Goal: Transaction & Acquisition: Book appointment/travel/reservation

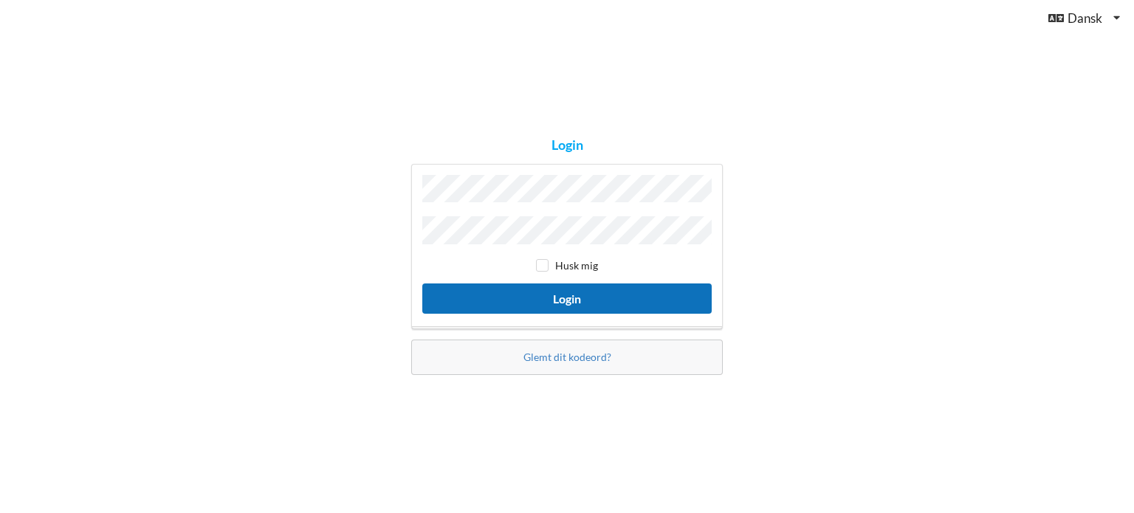
click at [563, 298] on button "Login" at bounding box center [566, 299] width 289 height 30
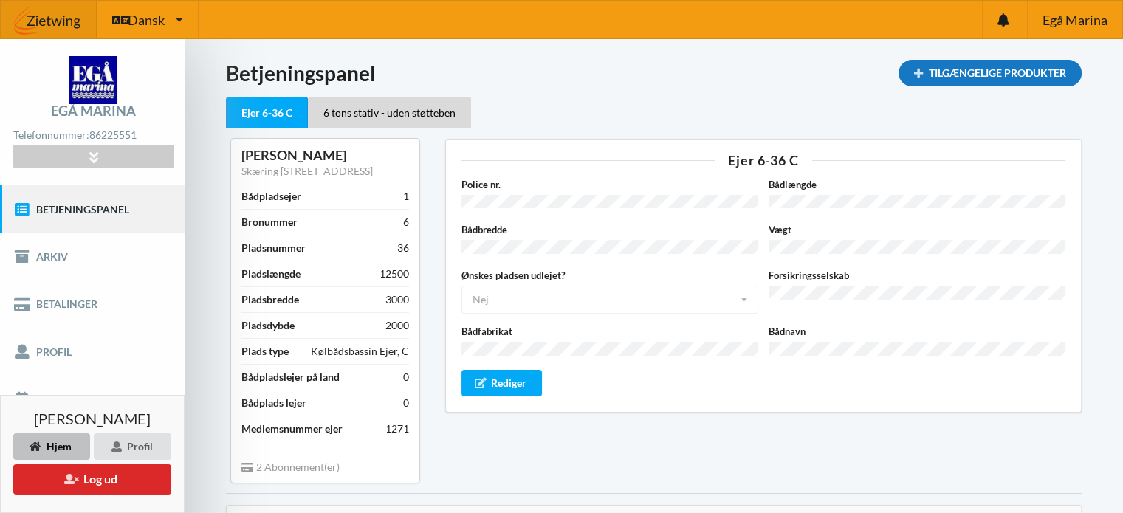
click at [964, 69] on div "Tilgængelige Produkter" at bounding box center [990, 73] width 183 height 27
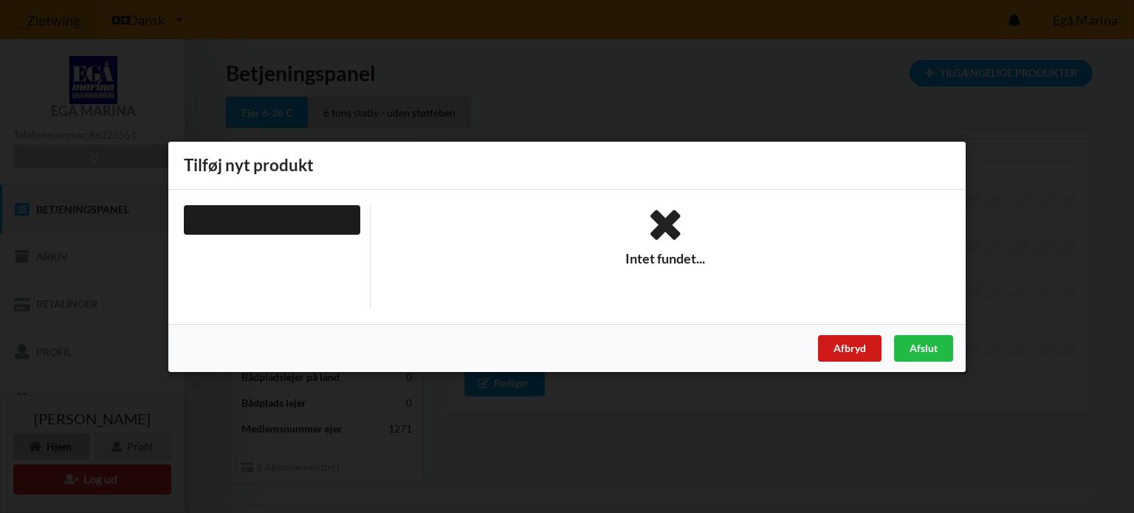
click at [851, 349] on div "Afbryd" at bounding box center [850, 347] width 64 height 27
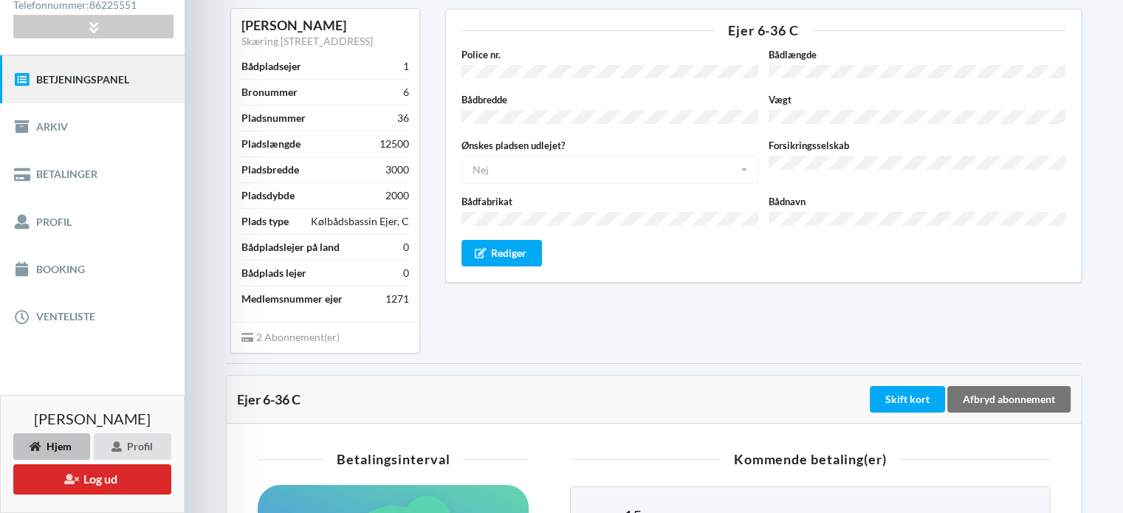
scroll to position [222, 0]
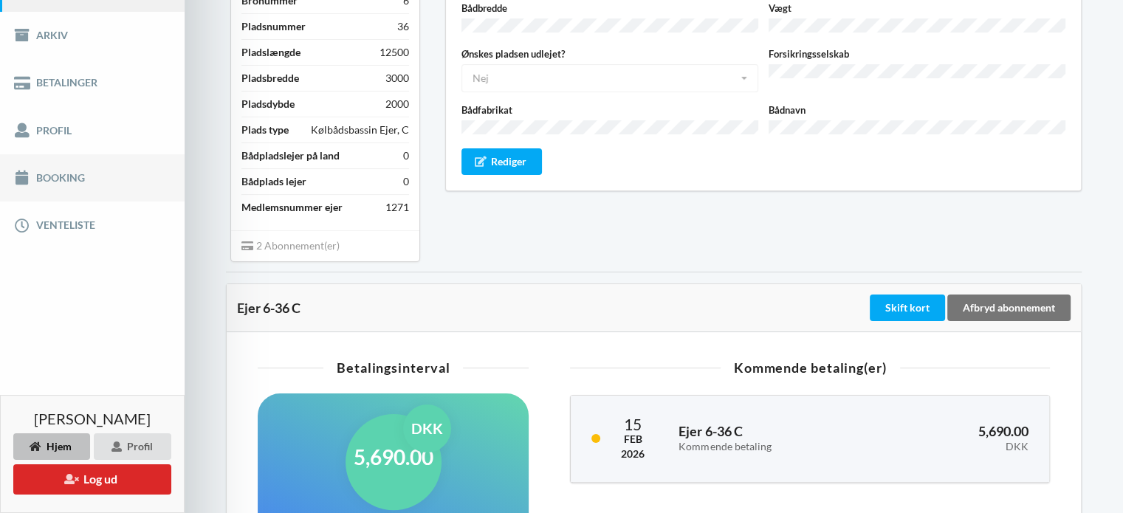
click at [68, 178] on link "Booking" at bounding box center [92, 177] width 185 height 47
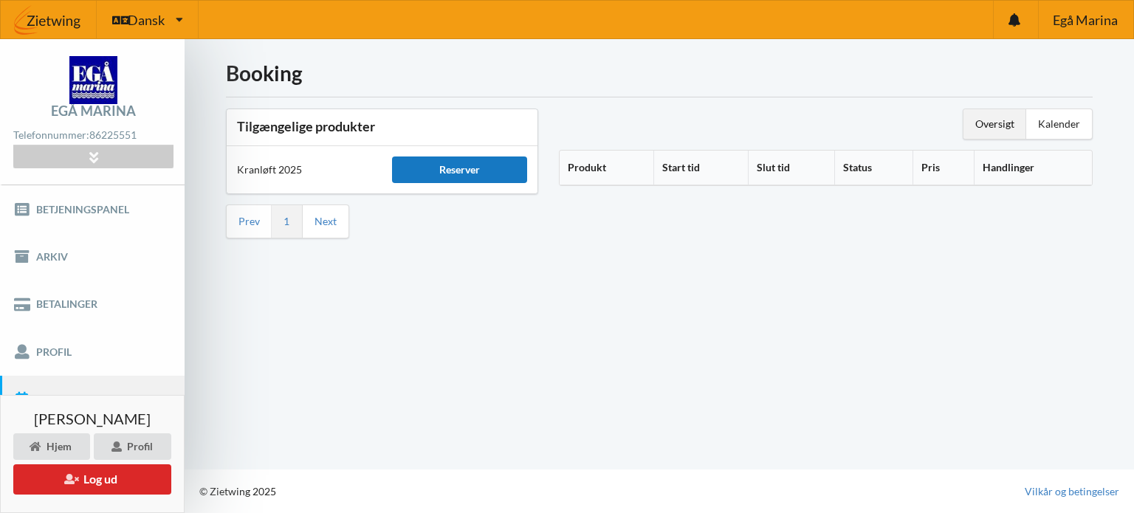
click at [456, 174] on div "Reserver" at bounding box center [459, 170] width 134 height 27
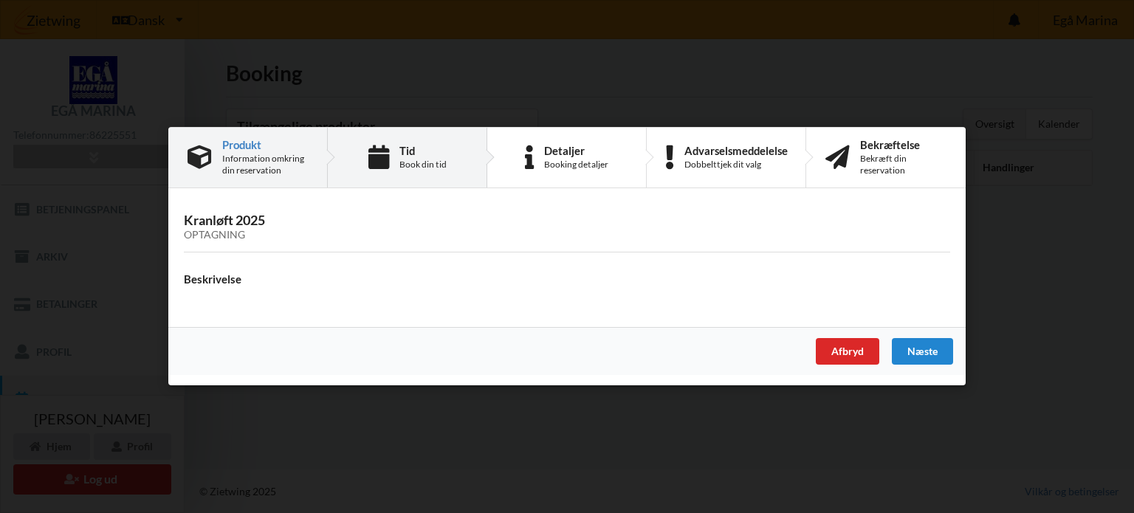
click at [399, 174] on div "Tid Book din tid" at bounding box center [407, 158] width 159 height 60
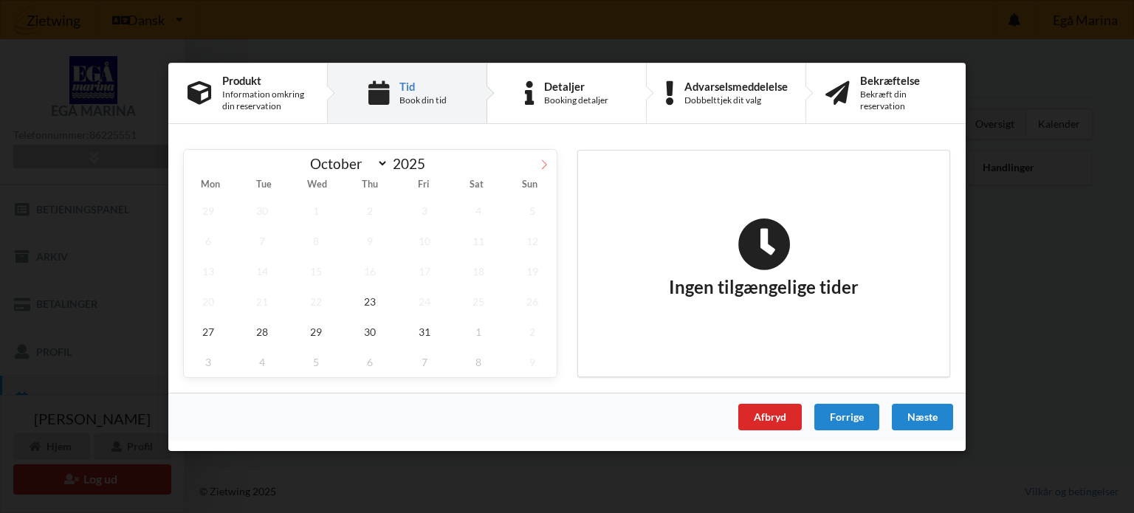
click at [543, 162] on icon at bounding box center [544, 164] width 10 height 10
select select "10"
click at [207, 241] on span "3" at bounding box center [208, 240] width 49 height 30
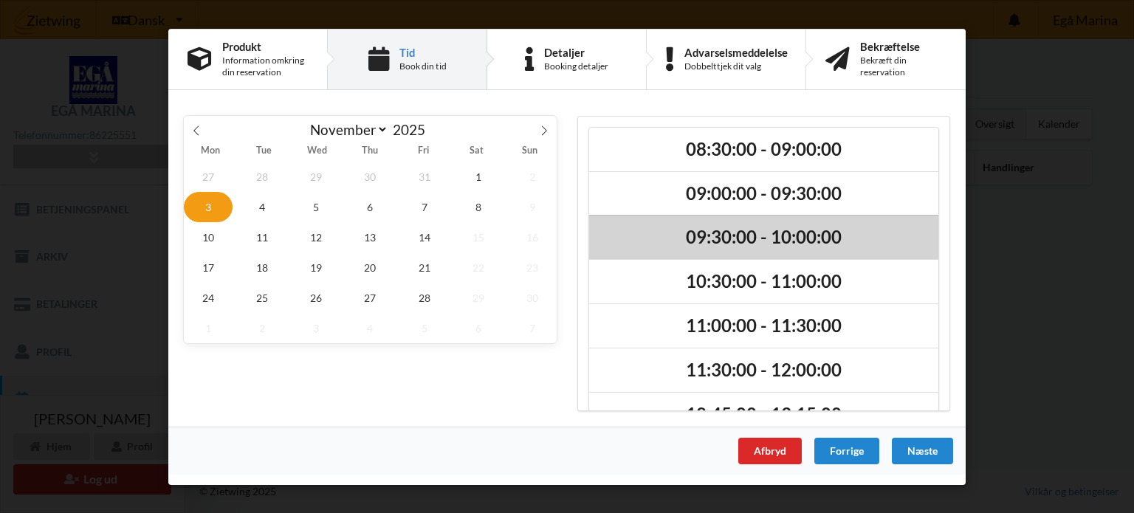
click at [711, 239] on h2 "09:30:00 - 10:00:00" at bounding box center [764, 237] width 329 height 23
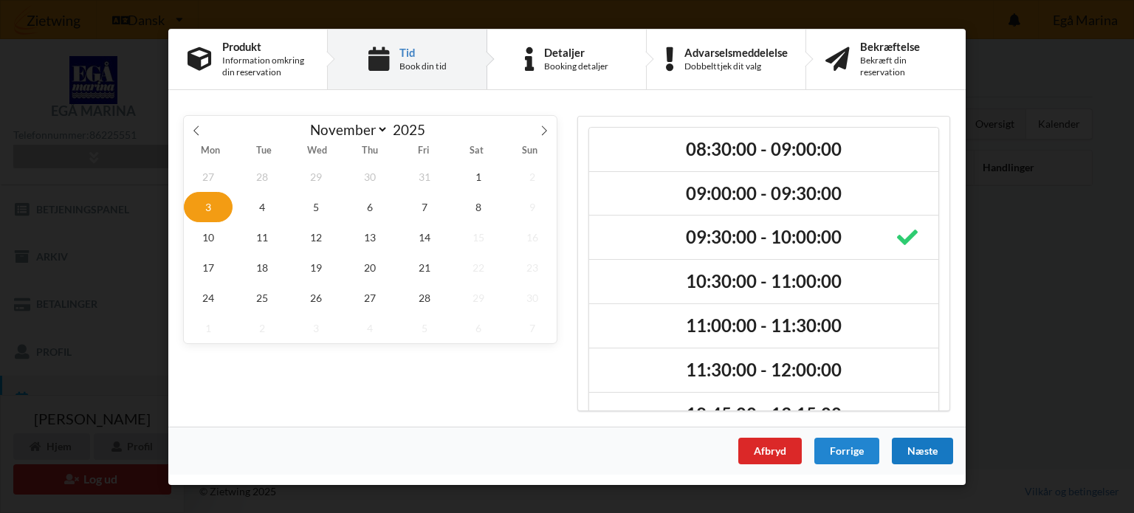
click at [933, 453] on div "Næste" at bounding box center [922, 450] width 61 height 27
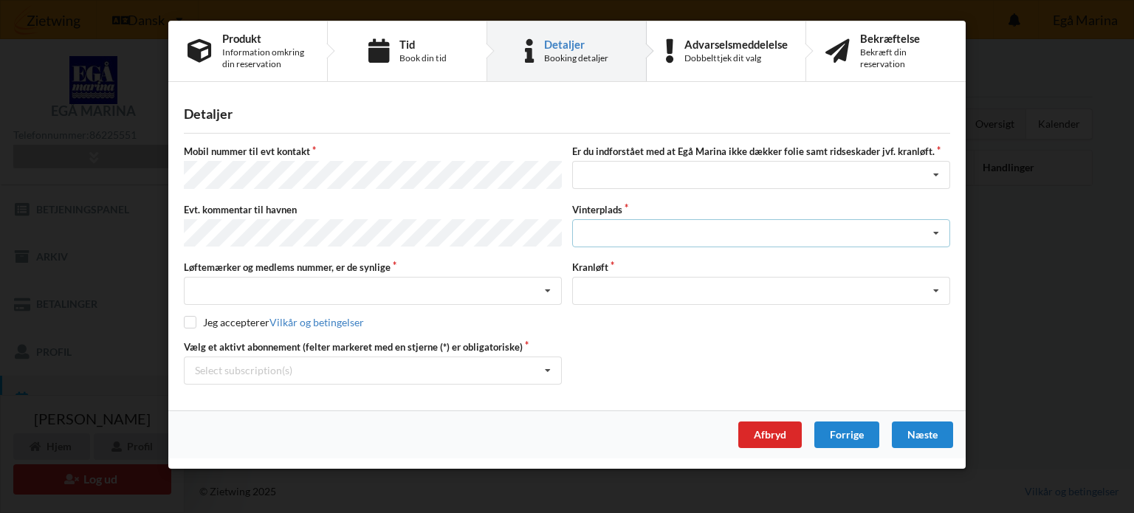
click at [613, 235] on div "Landplads nr. 1 Landplads nr. 2 Landplads nr.3 Landplads nr. 4 Landplads nr. 5 …" at bounding box center [761, 233] width 378 height 28
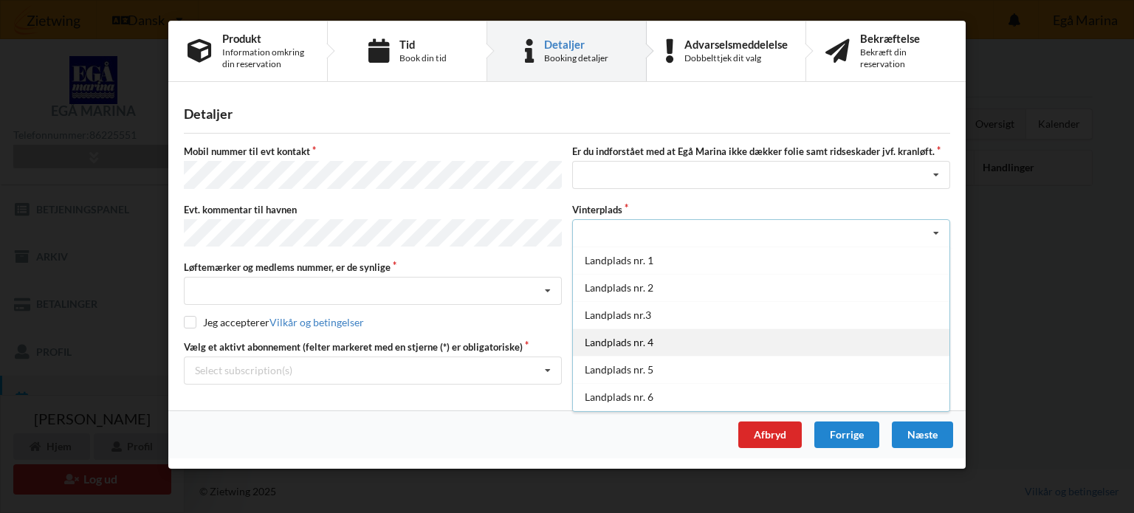
click at [613, 344] on div "Landplads nr. 4" at bounding box center [761, 342] width 377 height 27
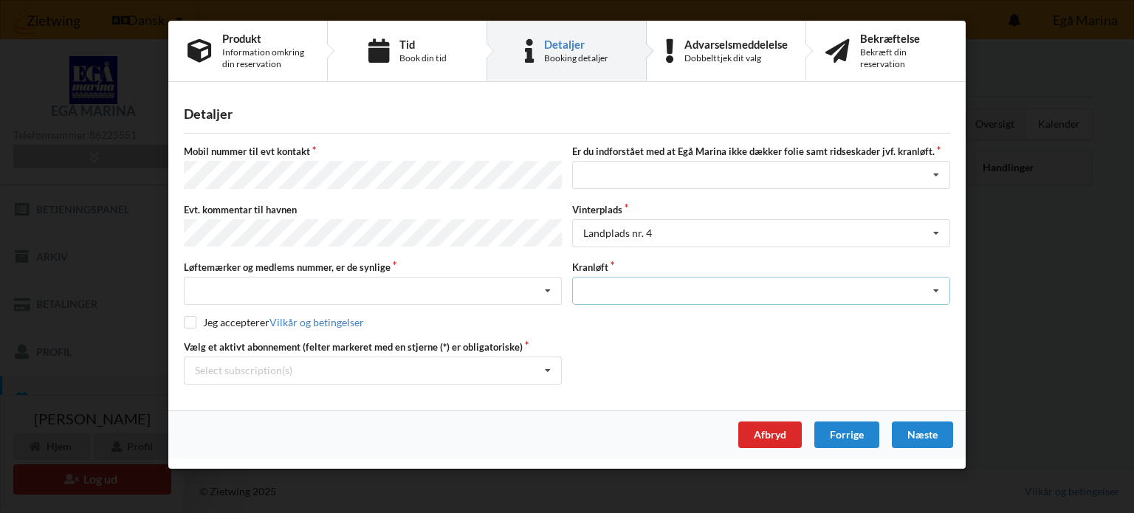
click at [639, 289] on div "Optagning" at bounding box center [761, 291] width 378 height 28
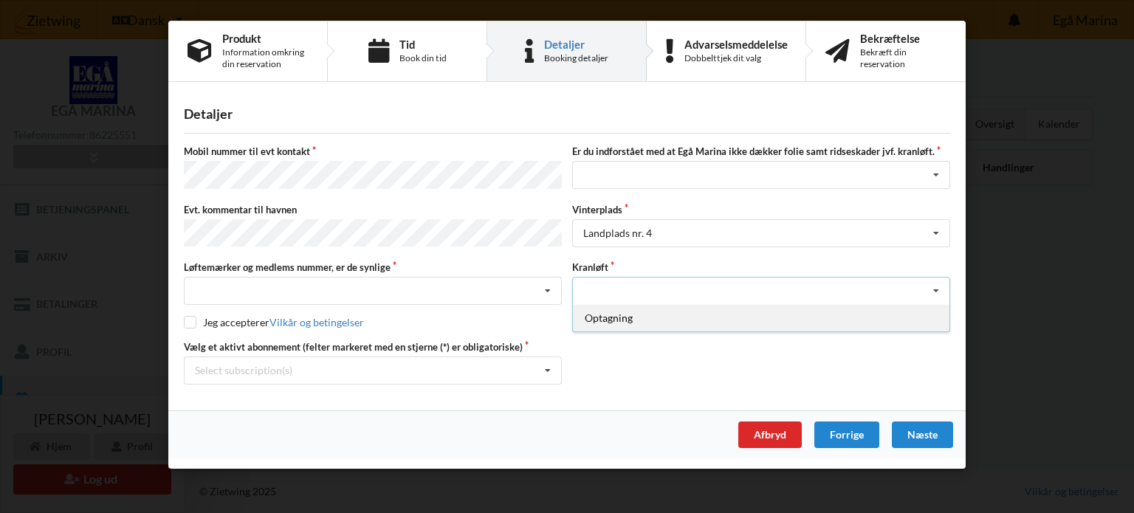
click at [606, 317] on div "Optagning" at bounding box center [761, 317] width 377 height 27
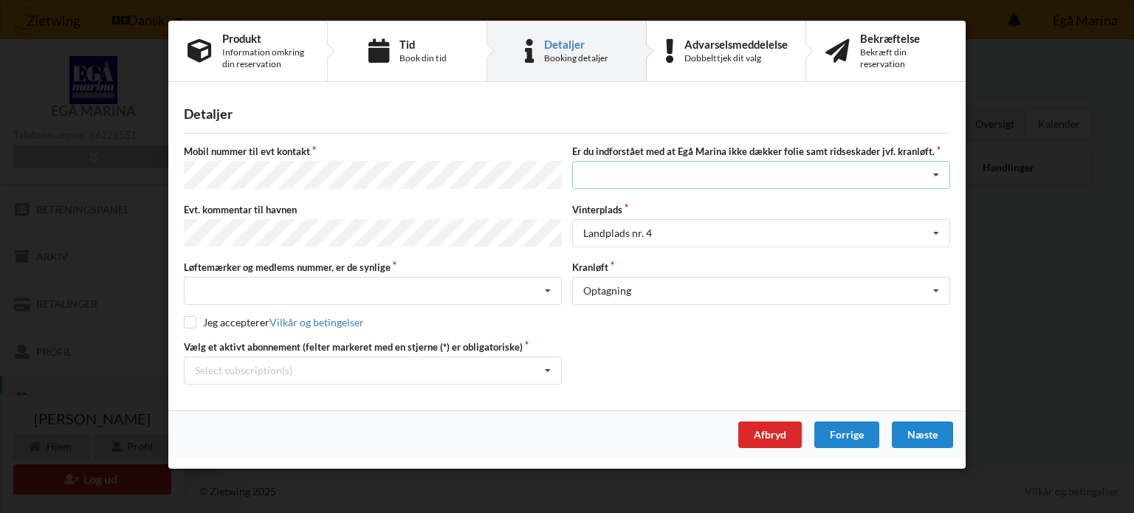
click at [623, 176] on div "Jeg har tæpper med og tager selv ansvaret for eventuelle folie samt ridseskader…" at bounding box center [761, 175] width 378 height 28
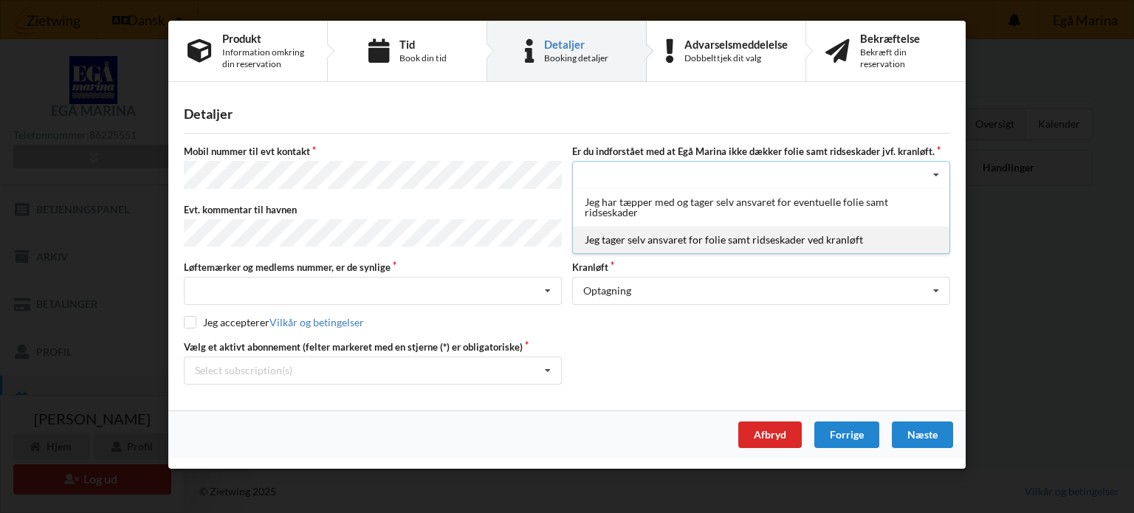
click at [627, 237] on div "Jeg tager selv ansvaret for folie samt ridseskader ved kranløft" at bounding box center [761, 239] width 377 height 27
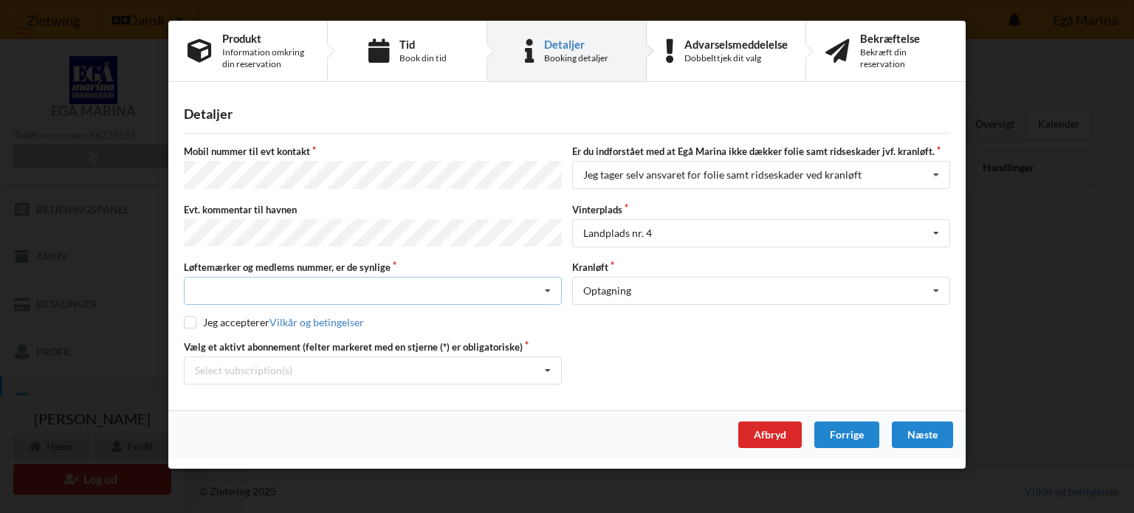
click at [216, 283] on div "Nej, jeg kontakter havnekontoret inden løftet Ja, mine mærker er synlige og int…" at bounding box center [373, 291] width 378 height 28
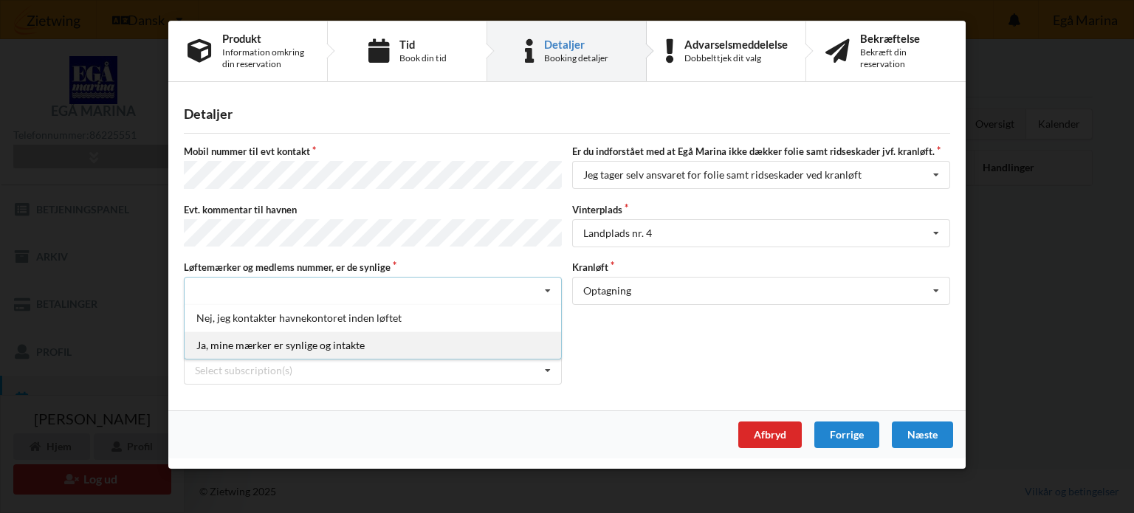
click at [224, 336] on div "Ja, mine mærker er synlige og intakte" at bounding box center [373, 345] width 377 height 27
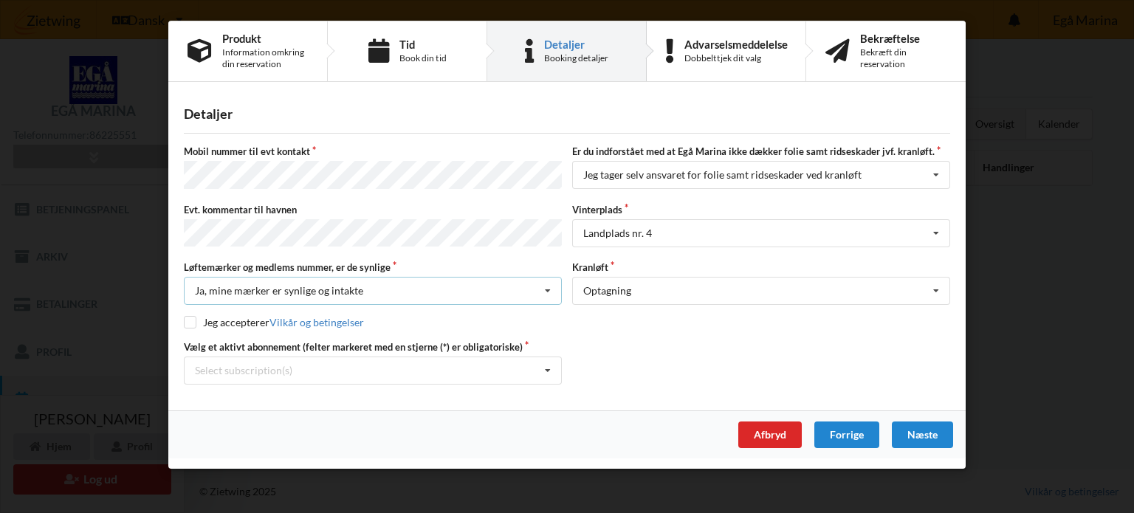
click at [245, 286] on div "Ja, mine mærker er synlige og intakte" at bounding box center [279, 291] width 168 height 10
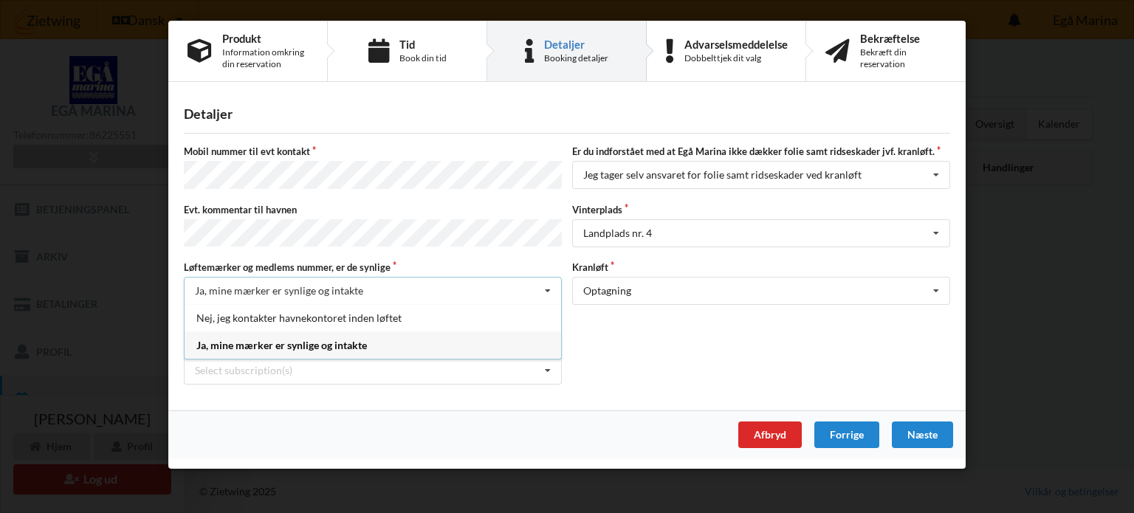
click at [244, 286] on div "Ja, mine mærker er synlige og intakte" at bounding box center [279, 291] width 168 height 10
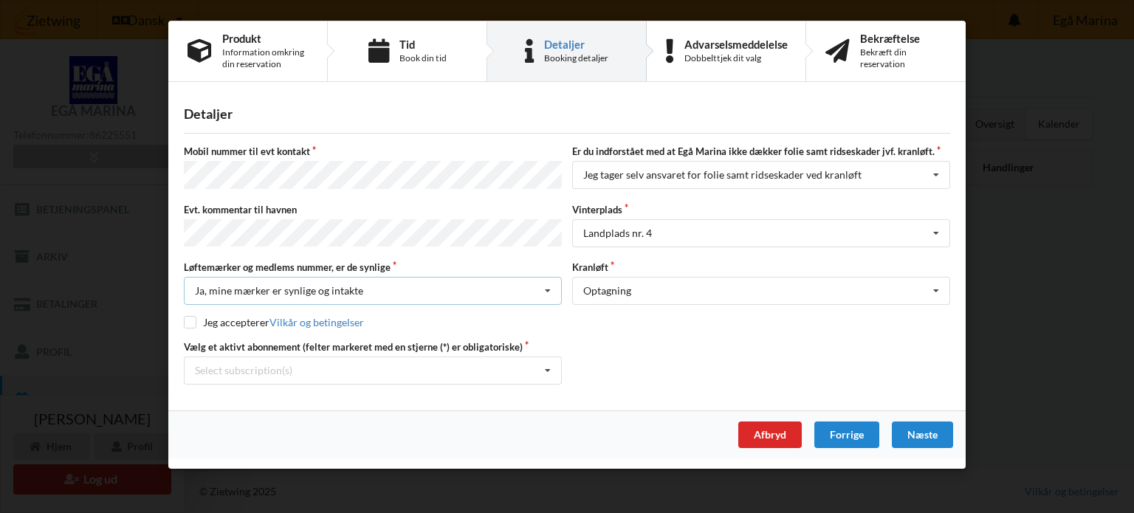
click at [244, 286] on div "Ja, mine mærker er synlige og intakte" at bounding box center [279, 291] width 168 height 10
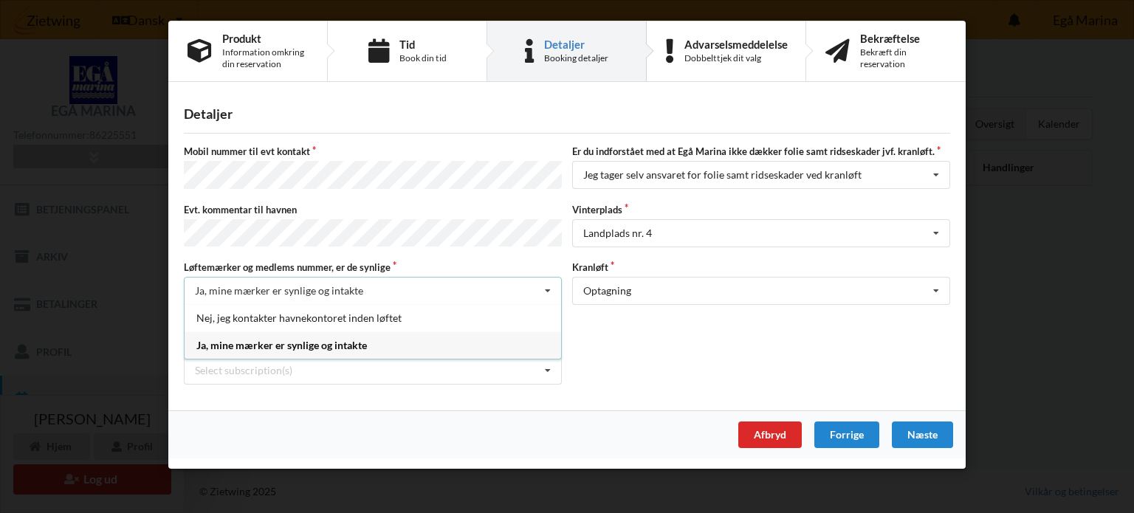
click at [244, 286] on div "Ja, mine mærker er synlige og intakte" at bounding box center [279, 291] width 168 height 10
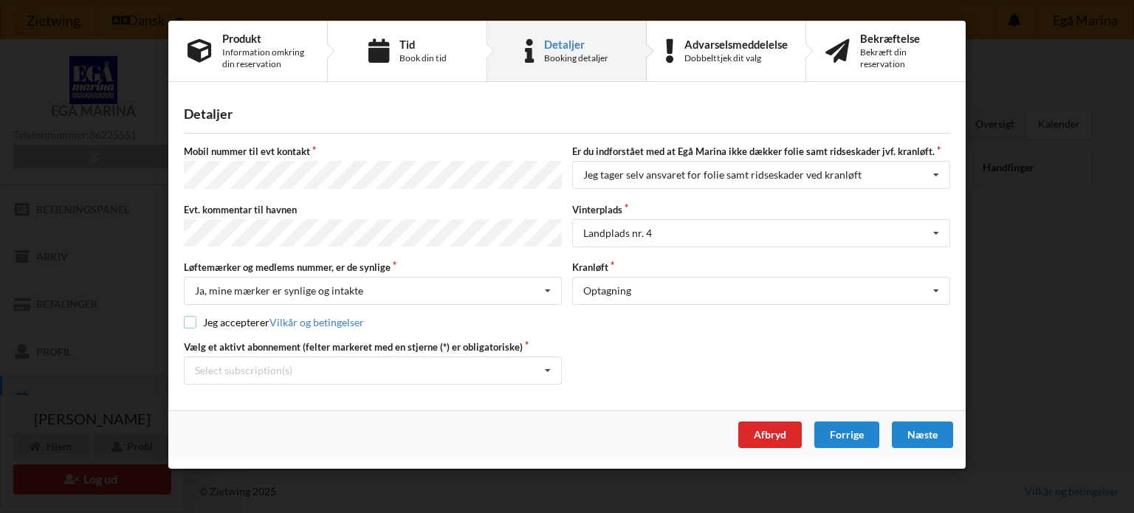
click at [189, 316] on input "checkbox" at bounding box center [190, 322] width 13 height 13
checkbox input "true"
click at [552, 365] on icon at bounding box center [548, 370] width 22 height 27
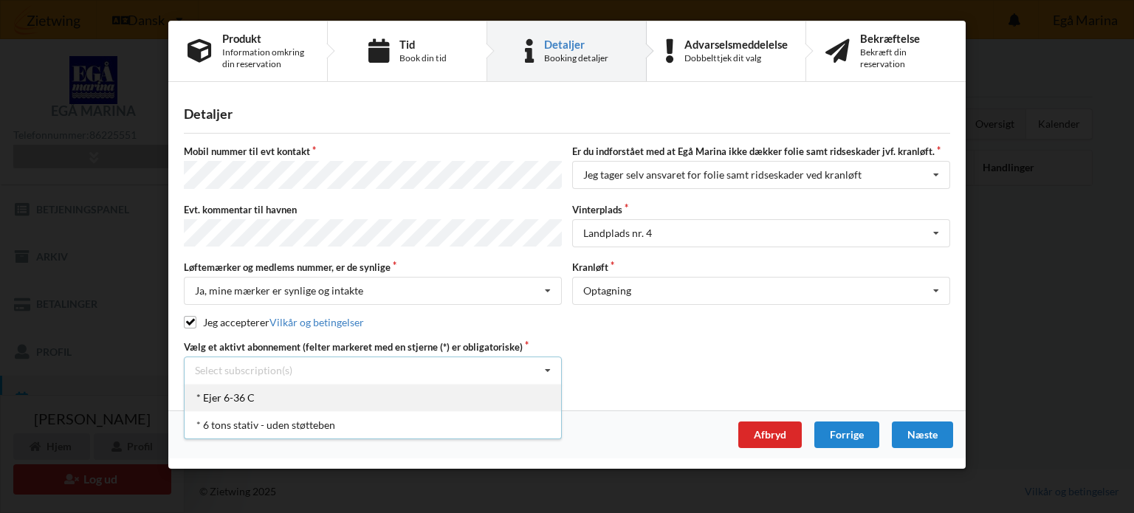
click at [239, 391] on div "* Ejer 6-36 C" at bounding box center [373, 397] width 377 height 27
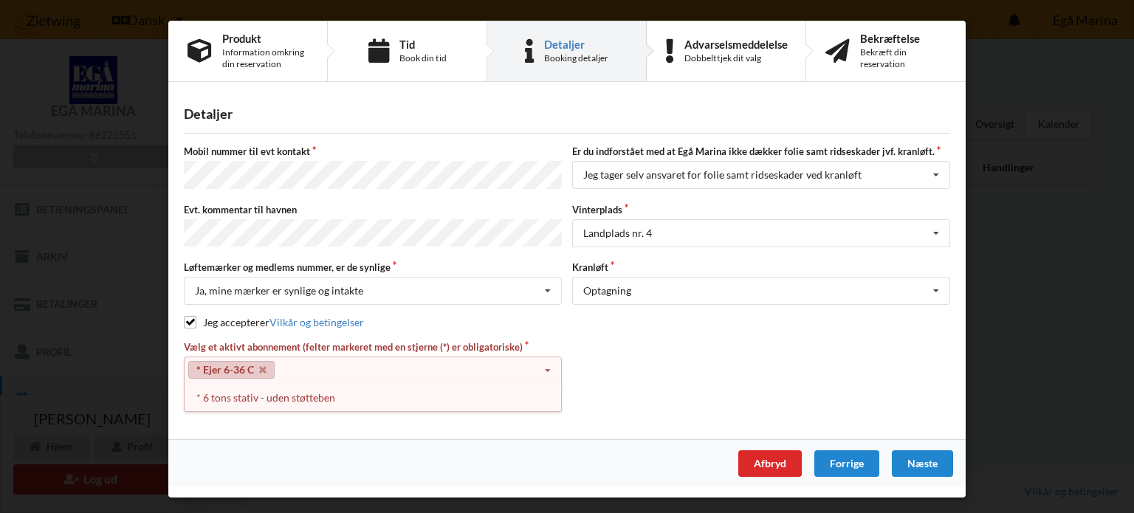
click at [239, 391] on div "* 6 tons stativ - uden støtteben" at bounding box center [373, 397] width 377 height 27
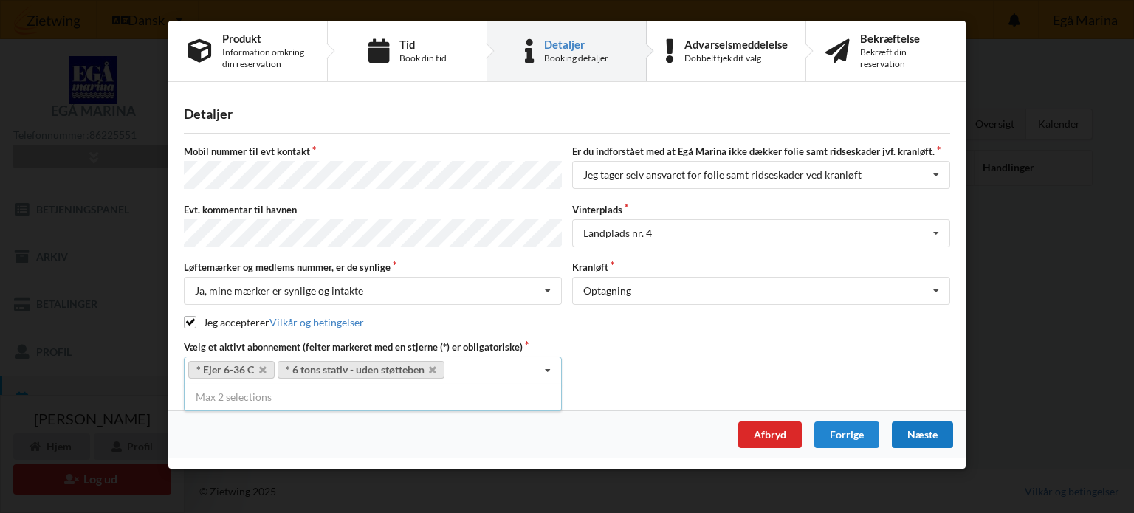
click at [922, 430] on div "Næste" at bounding box center [922, 435] width 61 height 27
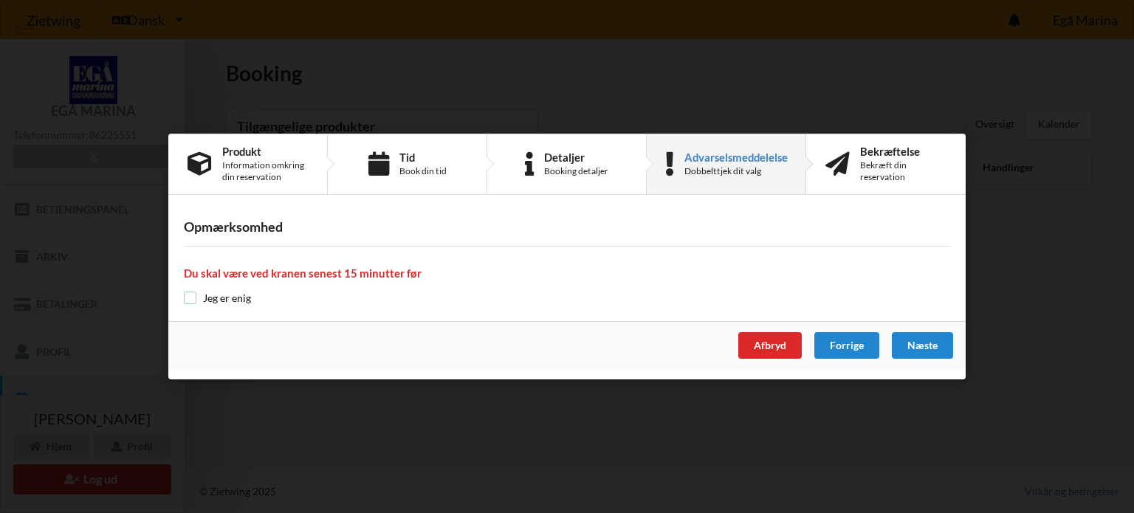
click at [188, 298] on input "checkbox" at bounding box center [190, 298] width 13 height 13
checkbox input "true"
click at [930, 342] on div "Næste" at bounding box center [922, 345] width 61 height 27
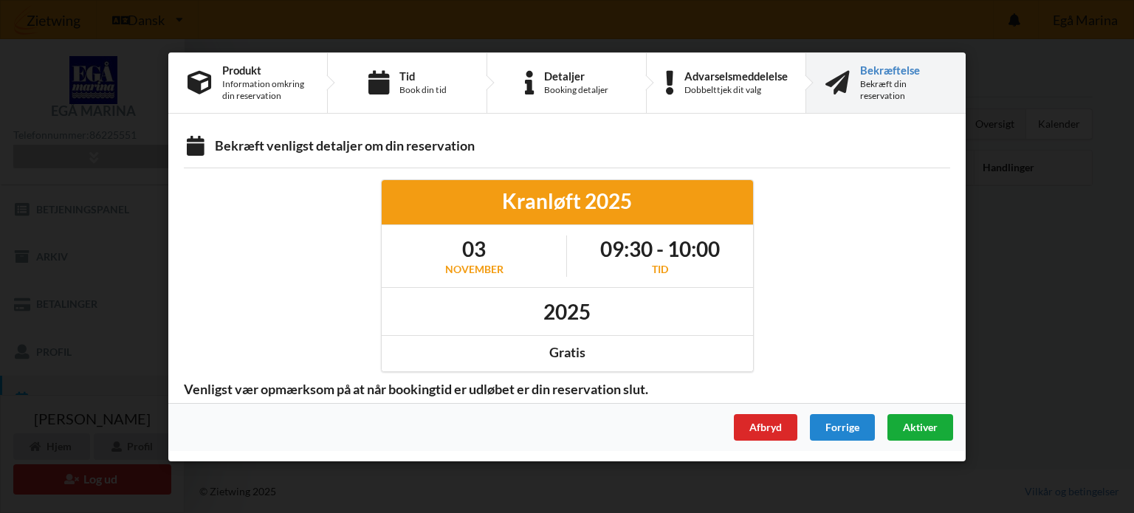
click at [912, 427] on span "Aktiver" at bounding box center [920, 426] width 35 height 13
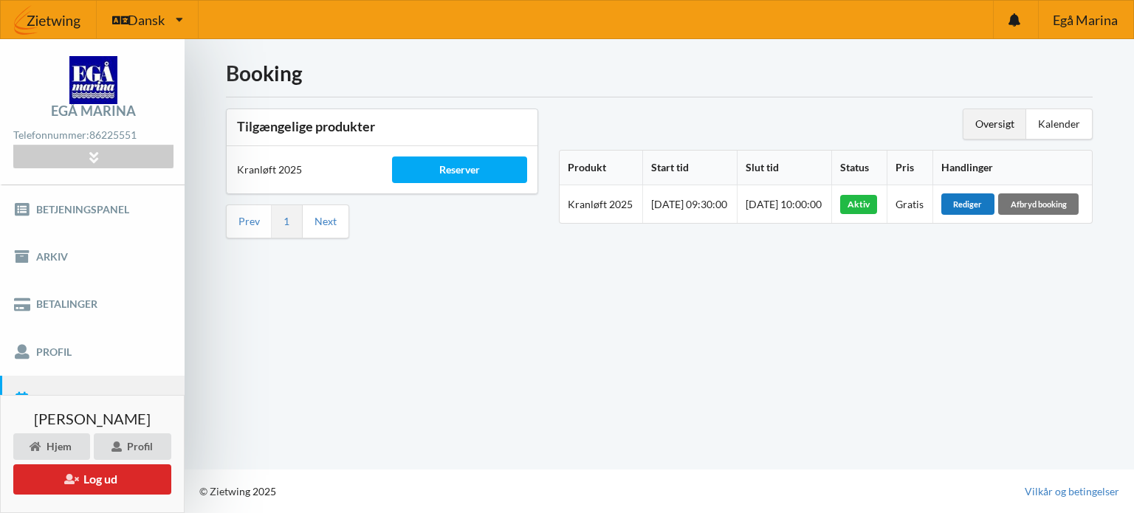
click at [975, 205] on div "Rediger" at bounding box center [967, 203] width 53 height 21
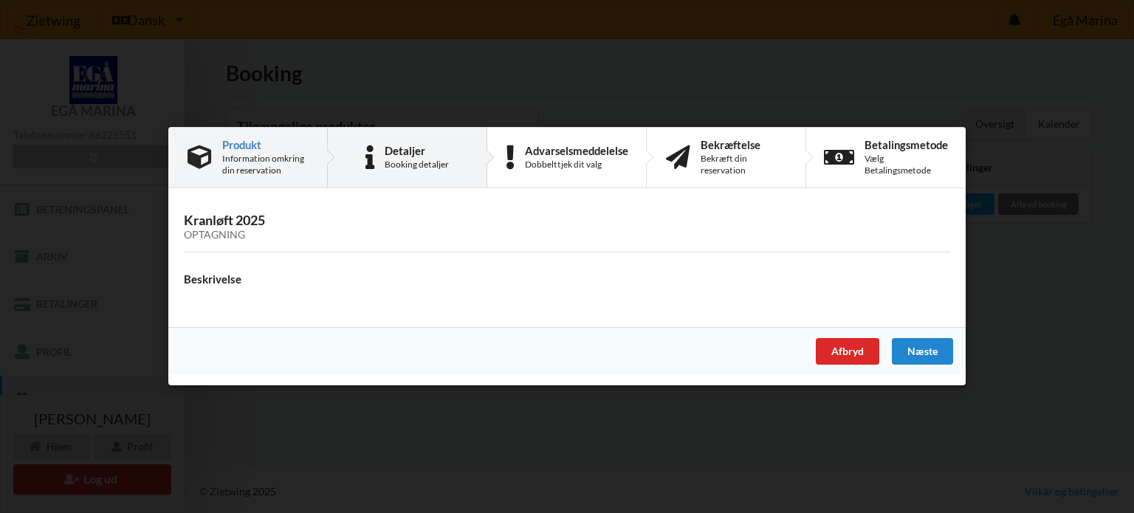
click at [407, 155] on div "Detaljer" at bounding box center [417, 151] width 64 height 12
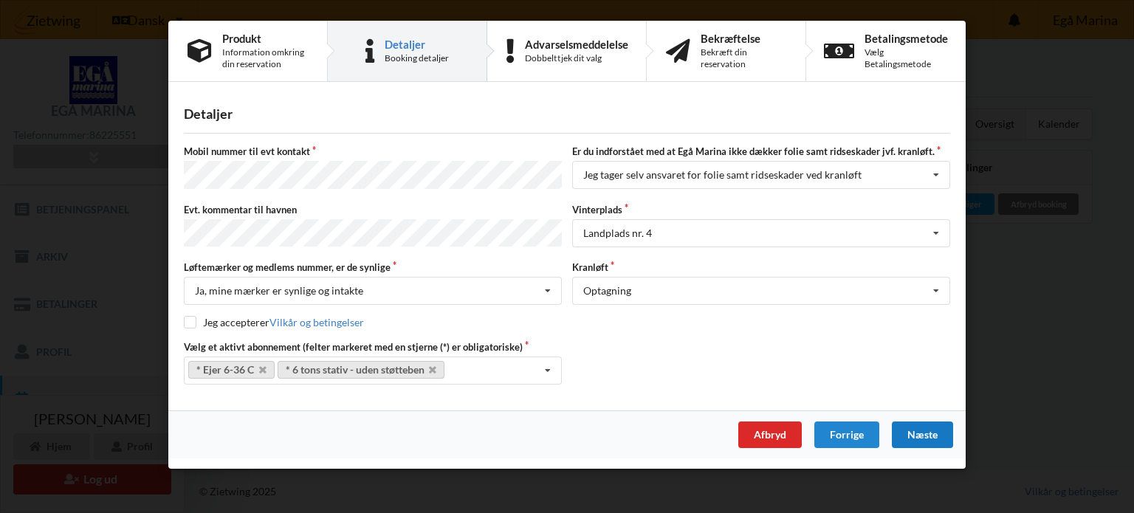
click at [921, 431] on div "Næste" at bounding box center [922, 435] width 61 height 27
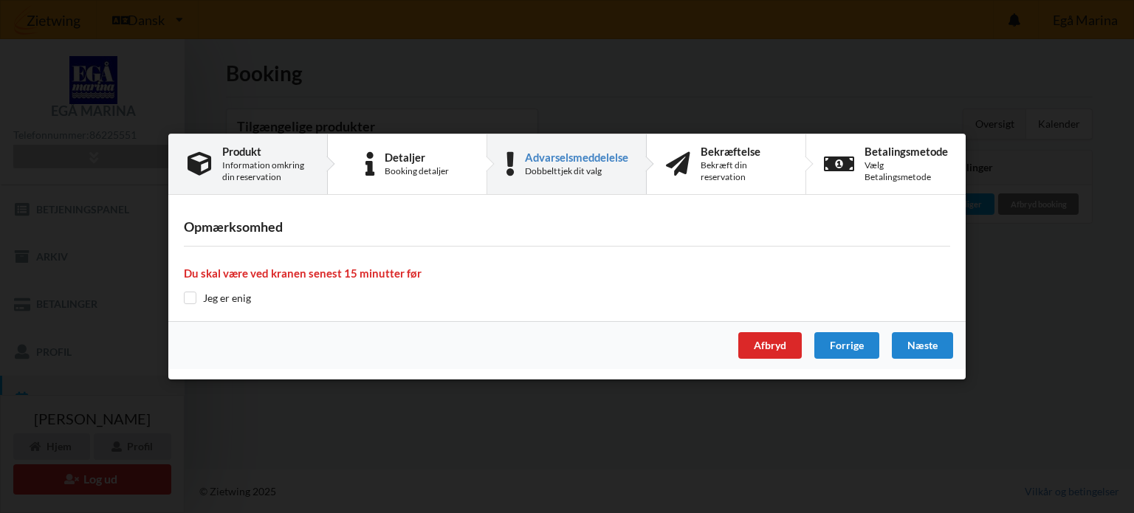
click at [245, 171] on div "Information omkring din reservation" at bounding box center [265, 171] width 86 height 24
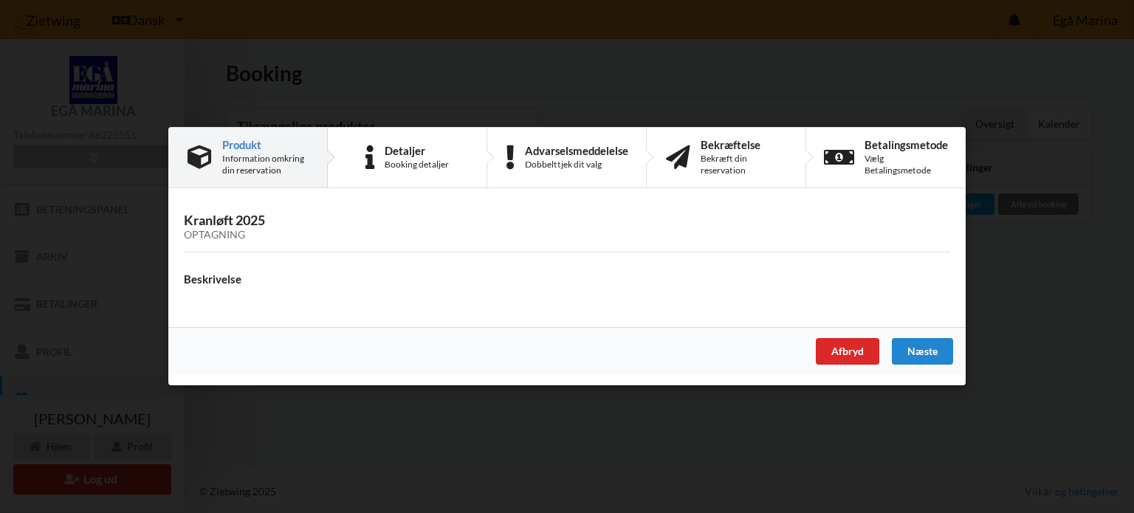
click at [224, 224] on h3 "Kranløft 2025 Optagning" at bounding box center [567, 228] width 766 height 30
click at [403, 159] on div "Booking detaljer" at bounding box center [417, 165] width 64 height 12
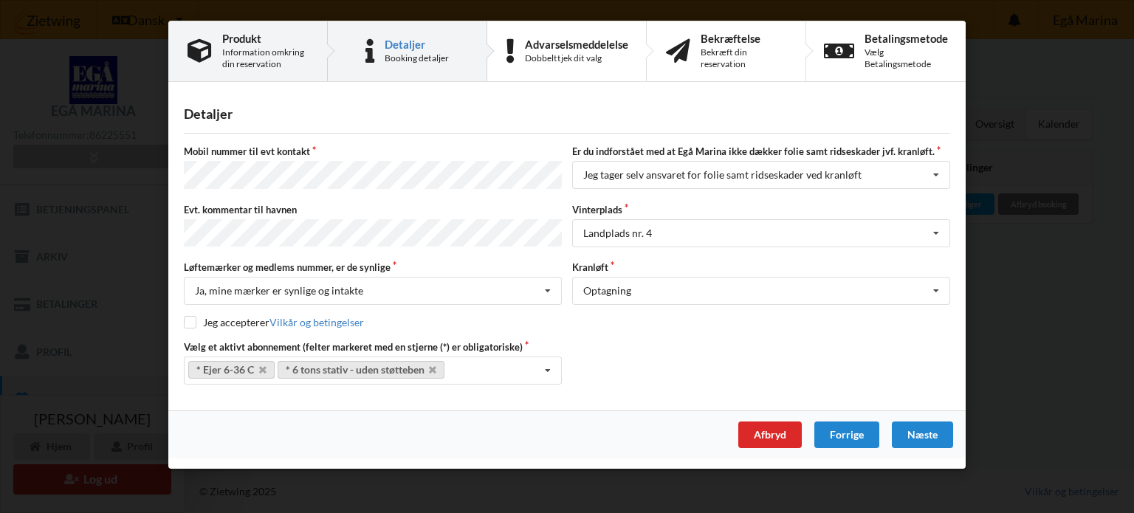
click at [260, 51] on div "Information omkring din reservation" at bounding box center [265, 59] width 86 height 24
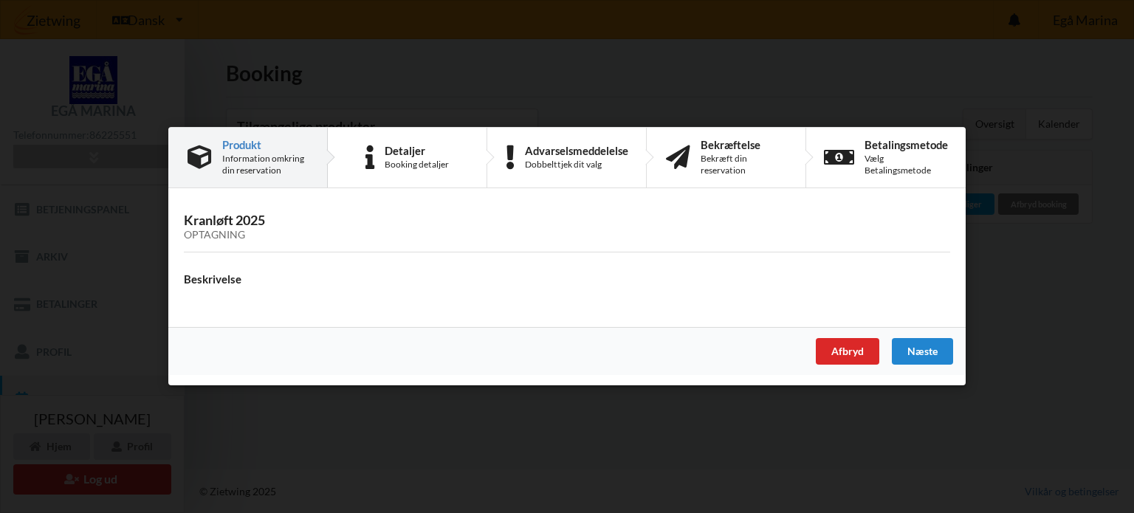
click at [848, 350] on div "Afbryd" at bounding box center [848, 352] width 64 height 27
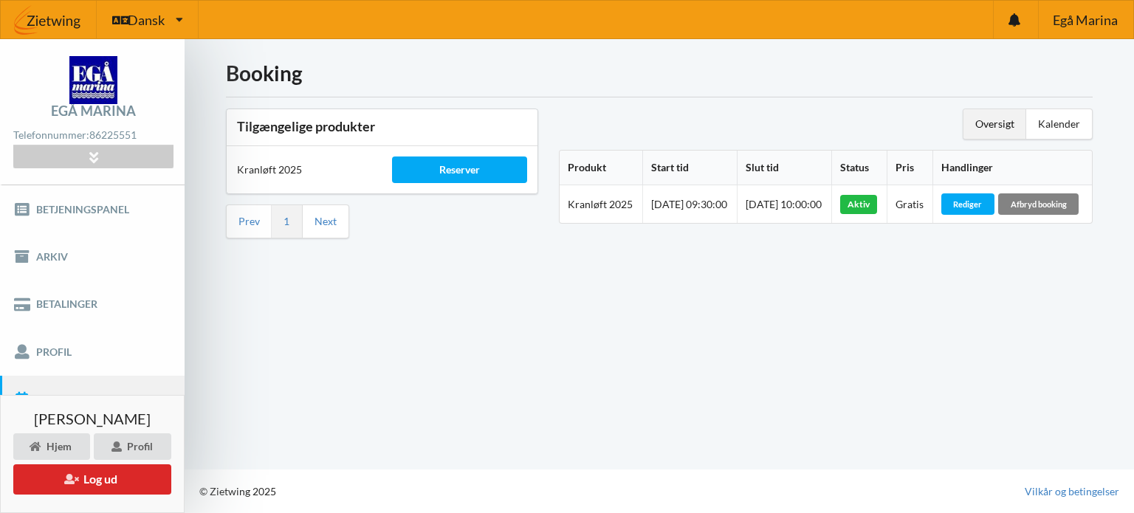
click at [998, 214] on div "Afbryd booking" at bounding box center [1038, 203] width 80 height 21
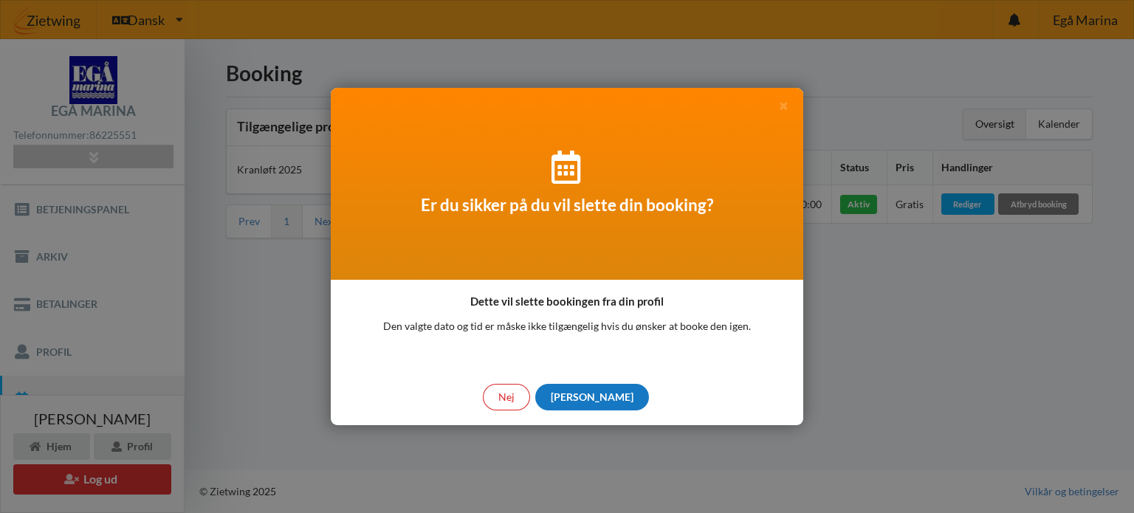
click at [586, 398] on div "[PERSON_NAME]" at bounding box center [592, 397] width 114 height 27
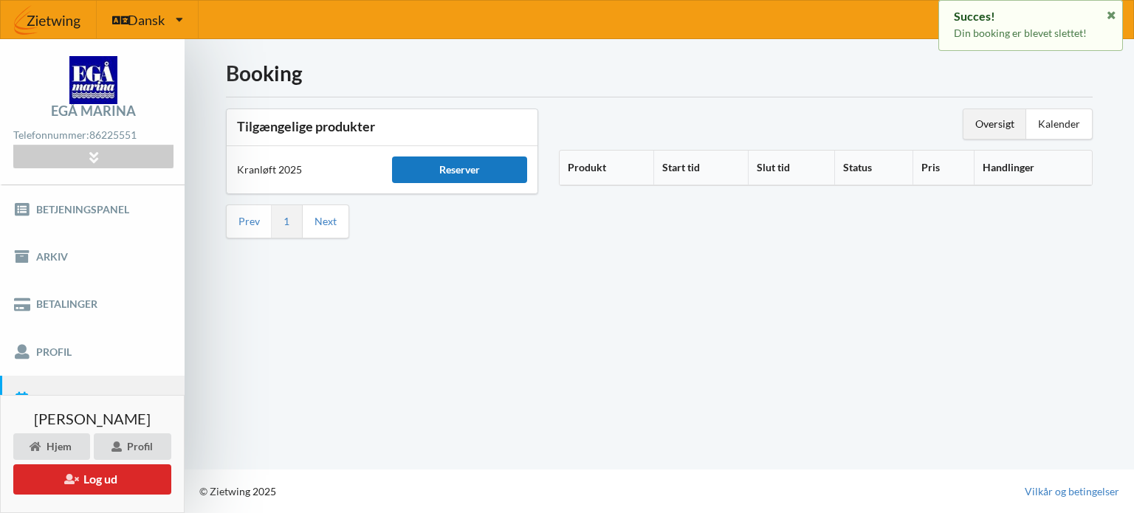
click at [458, 163] on div "Reserver" at bounding box center [459, 170] width 134 height 27
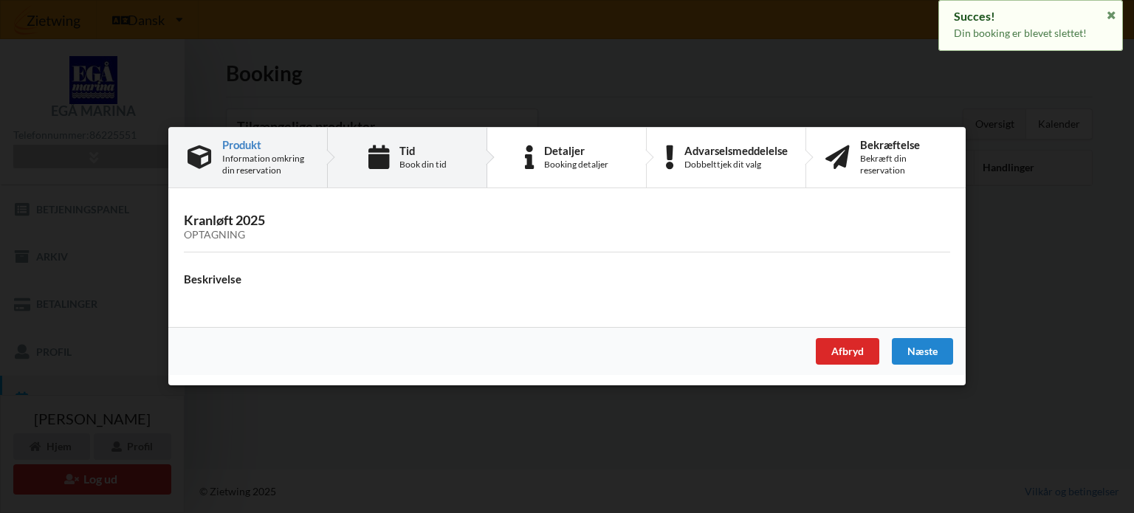
click at [414, 171] on div "Book din tid" at bounding box center [422, 165] width 47 height 12
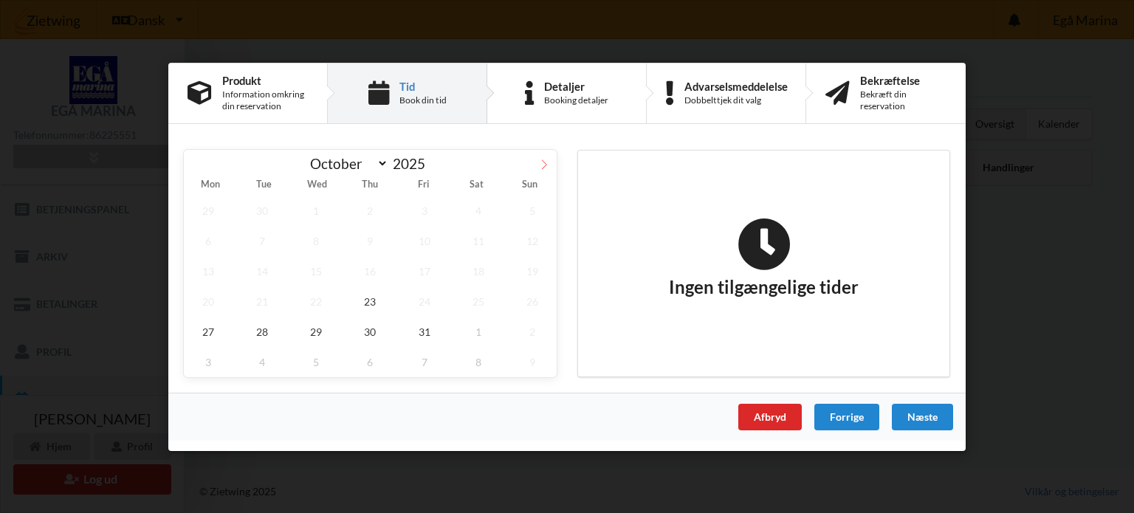
click at [546, 165] on icon at bounding box center [544, 164] width 5 height 10
select select "10"
click at [257, 241] on span "4" at bounding box center [262, 240] width 49 height 30
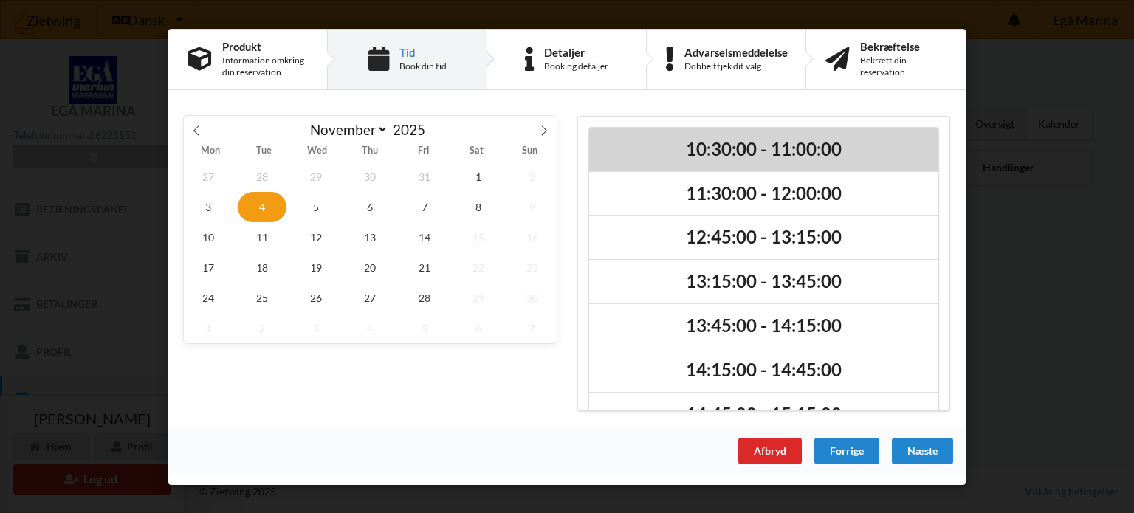
click at [761, 151] on h2 "10:30:00 - 11:00:00" at bounding box center [764, 148] width 329 height 23
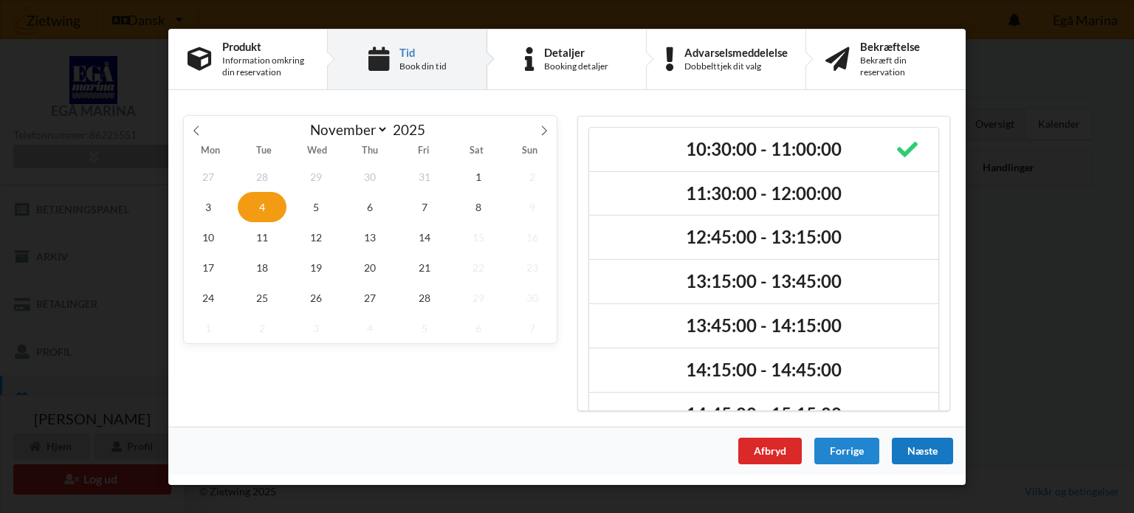
click at [922, 451] on div "Næste" at bounding box center [922, 450] width 61 height 27
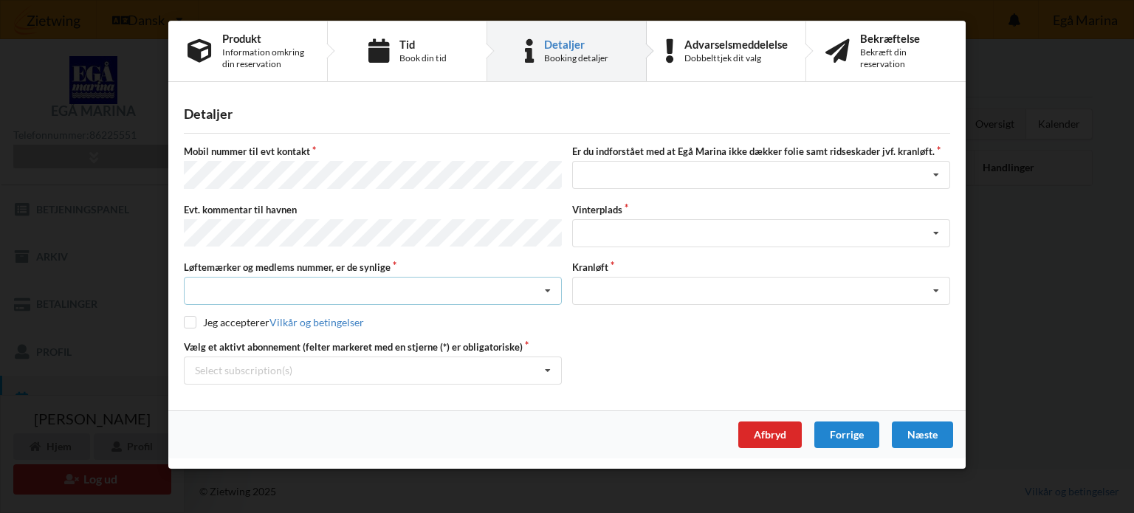
click at [254, 286] on div "Nej, jeg kontakter havnekontoret inden løftet Ja, mine mærker er synlige og int…" at bounding box center [373, 291] width 378 height 28
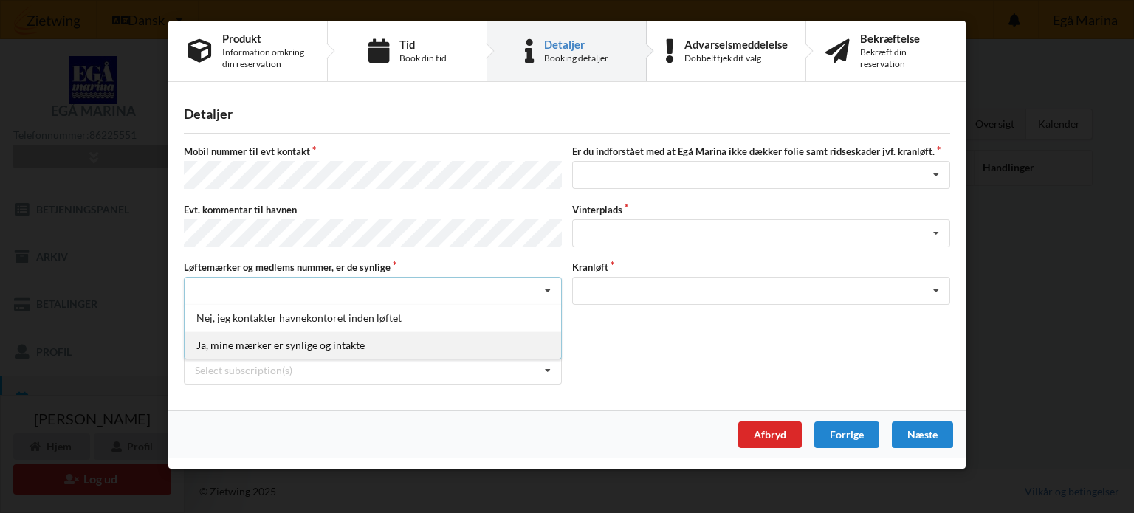
click at [231, 336] on div "Ja, mine mærker er synlige og intakte" at bounding box center [373, 345] width 377 height 27
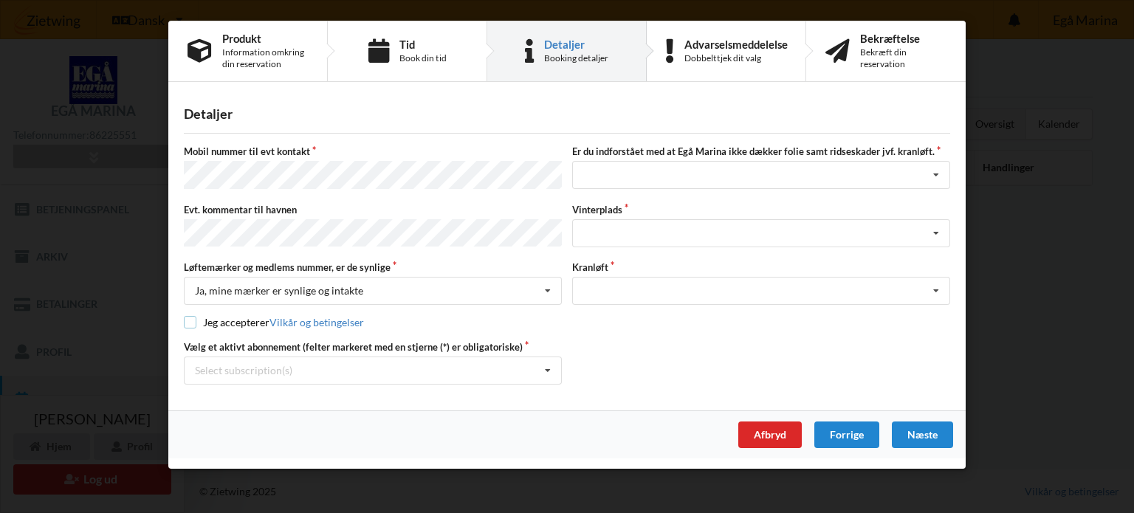
click at [193, 316] on input "checkbox" at bounding box center [190, 322] width 13 height 13
checkbox input "true"
click at [219, 365] on div "Select subscription(s)" at bounding box center [243, 370] width 97 height 13
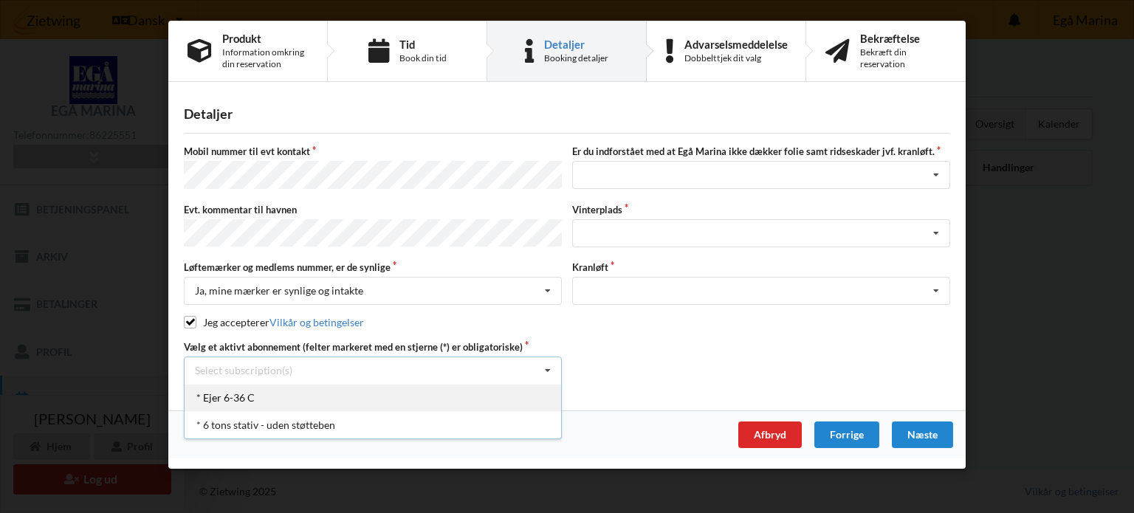
click at [213, 391] on div "* Ejer 6-36 C" at bounding box center [373, 397] width 377 height 27
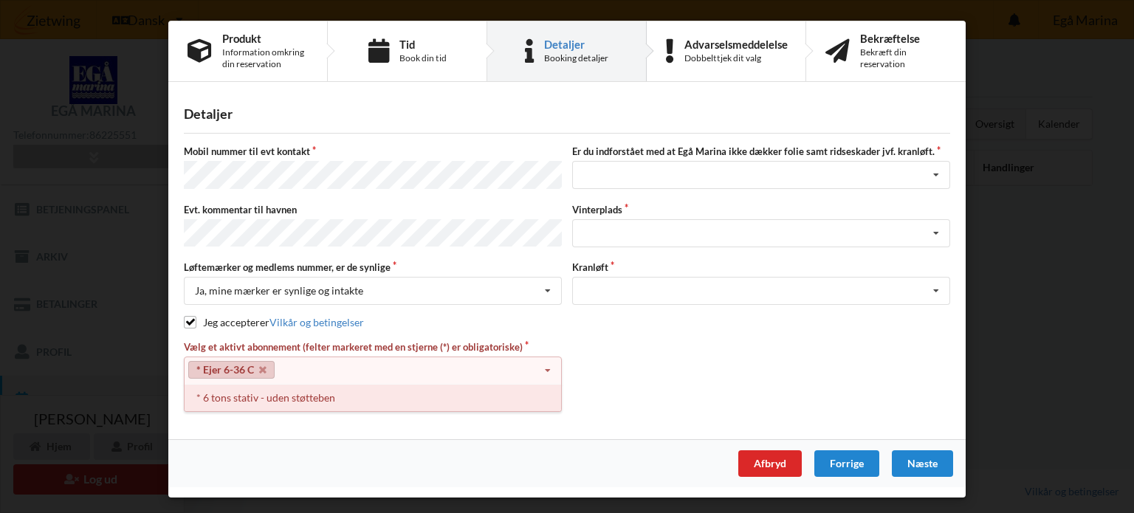
click at [214, 391] on div "* 6 tons stativ - uden støtteben" at bounding box center [373, 397] width 377 height 27
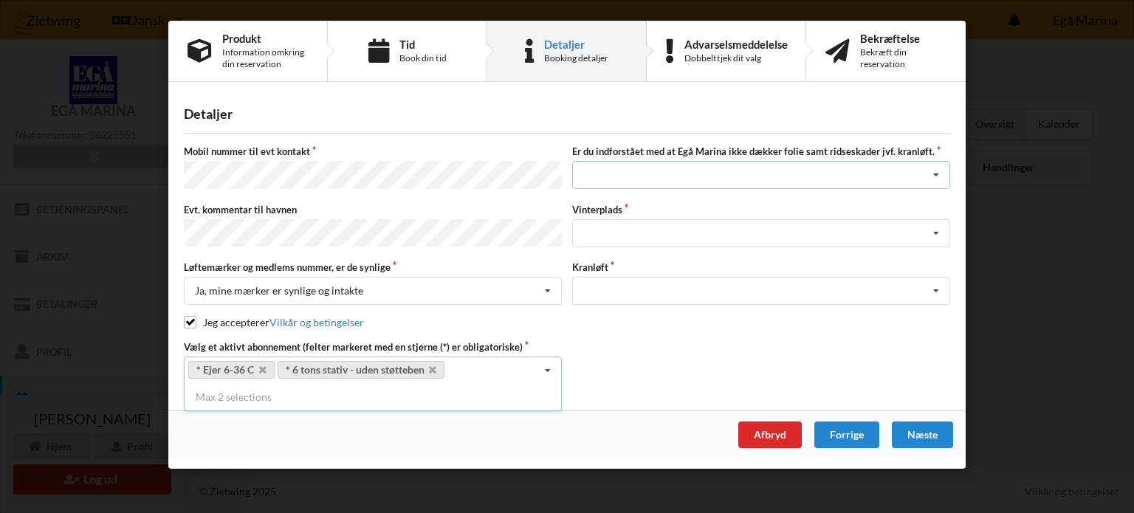
click at [640, 168] on div "Jeg har tæpper med og tager selv ansvaret for eventuelle folie samt ridseskader…" at bounding box center [761, 175] width 378 height 28
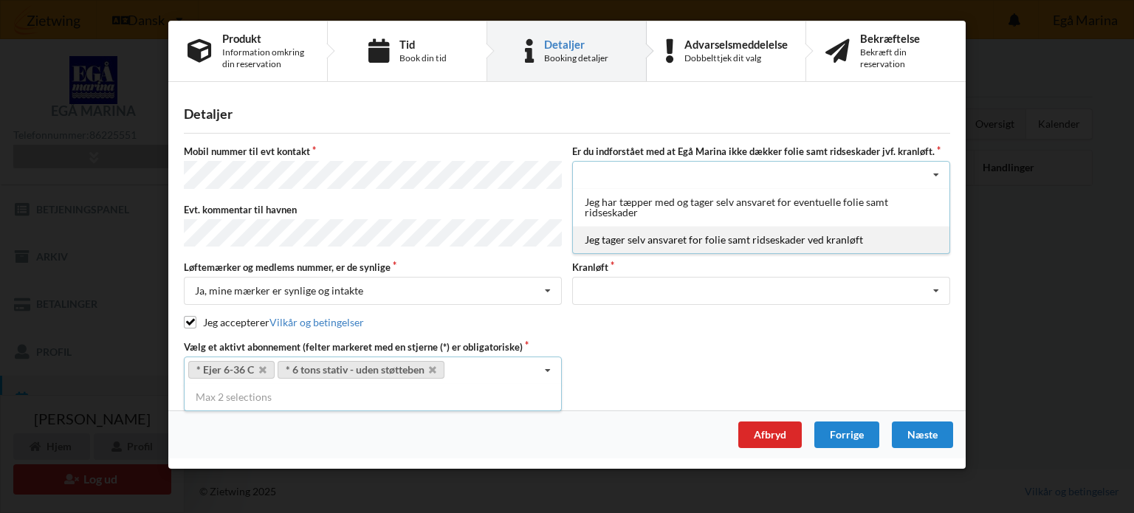
click at [628, 241] on div "Jeg tager selv ansvaret for folie samt ridseskader ved kranløft" at bounding box center [761, 239] width 377 height 27
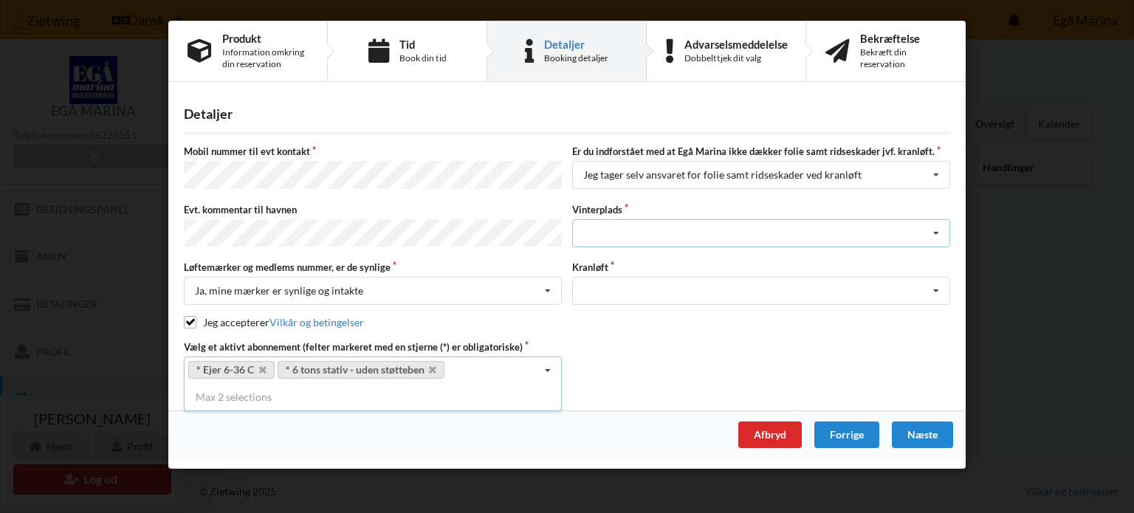
click at [619, 231] on div "Landplads nr. 1 Landplads nr. 2 Landplads nr.3 Landplads nr. 4 Landplads nr. 5 …" at bounding box center [761, 233] width 378 height 28
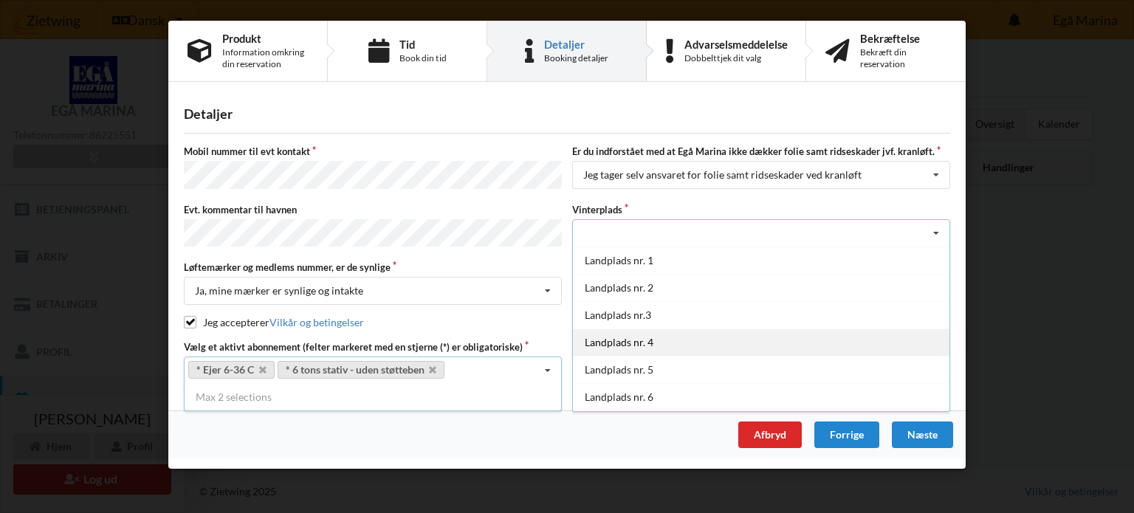
click at [605, 339] on div "Landplads nr. 4" at bounding box center [761, 342] width 377 height 27
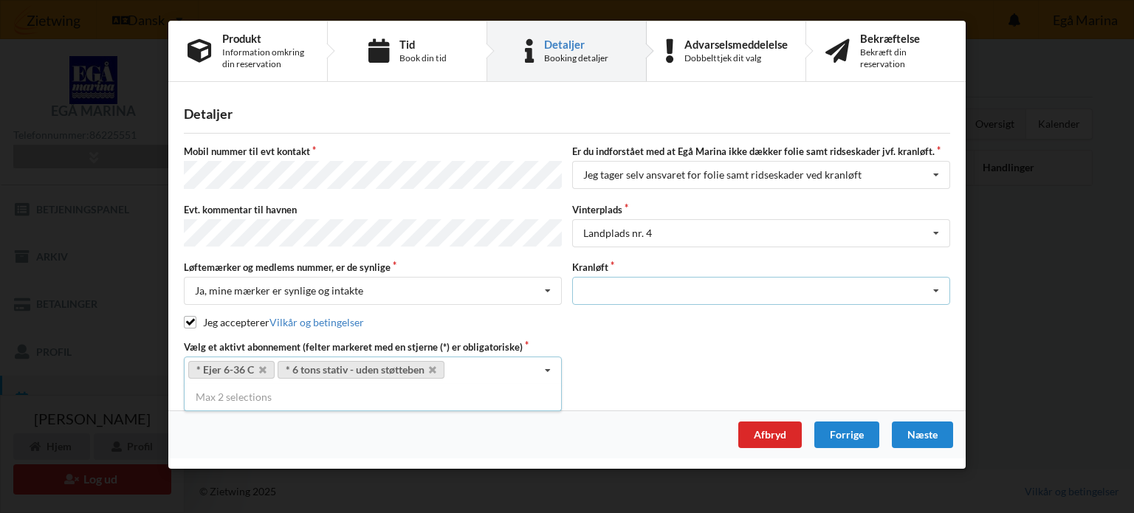
click at [607, 288] on div "Optagning" at bounding box center [761, 291] width 378 height 28
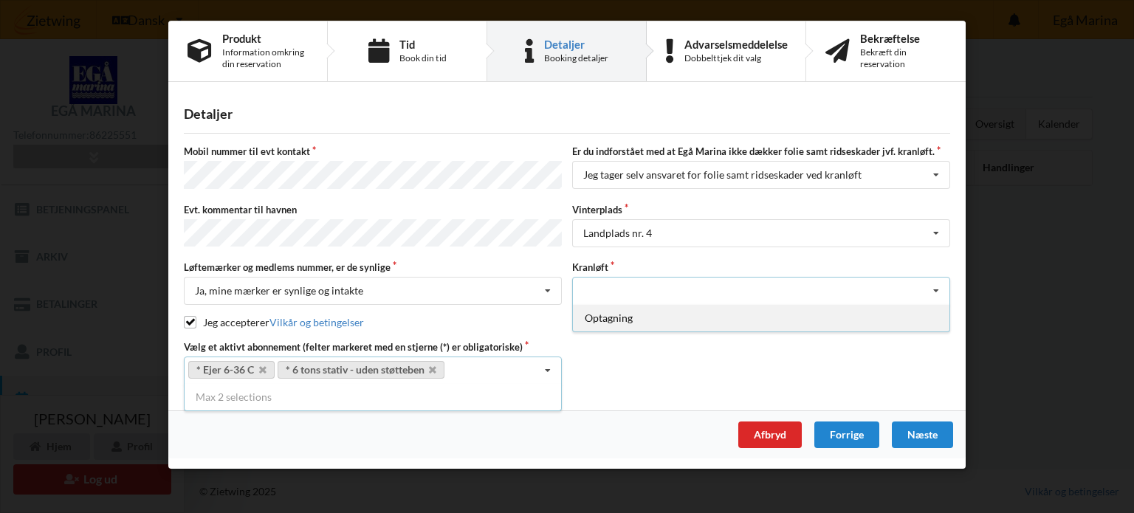
click at [608, 315] on div "Optagning" at bounding box center [761, 317] width 377 height 27
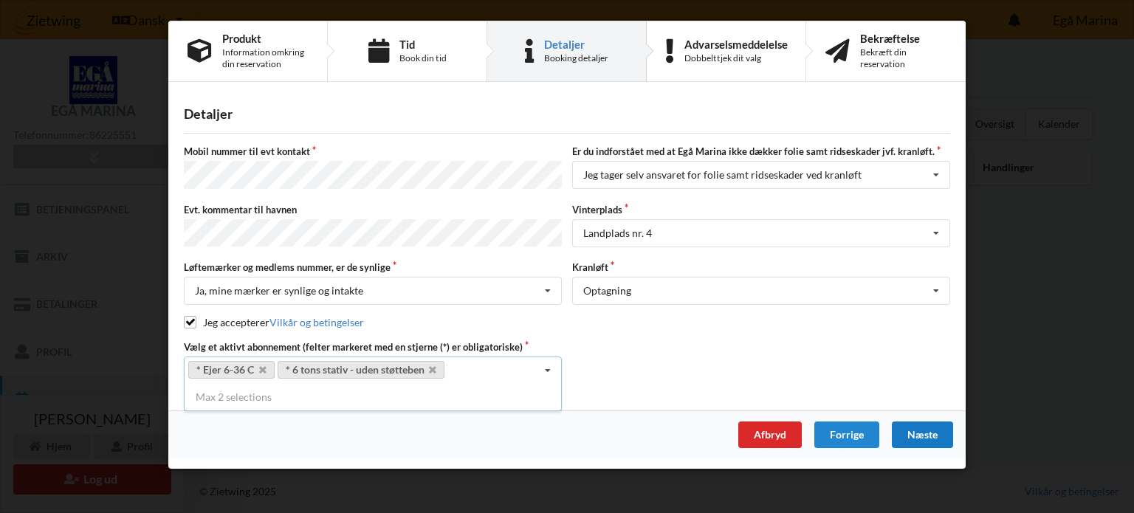
click at [916, 425] on div "Næste" at bounding box center [922, 435] width 61 height 27
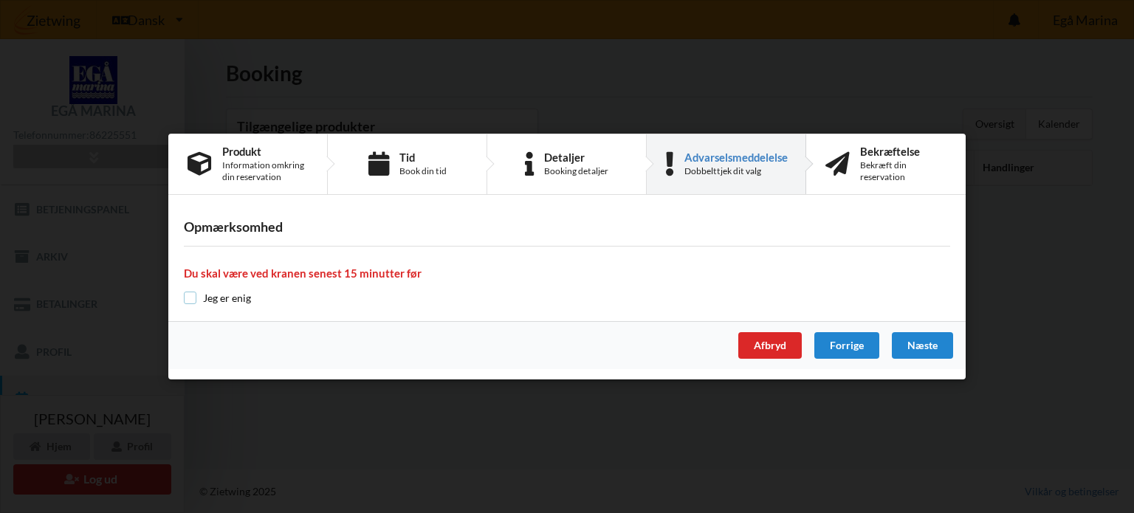
click at [188, 297] on input "checkbox" at bounding box center [190, 298] width 13 height 13
checkbox input "true"
click at [924, 349] on div "Næste" at bounding box center [922, 345] width 61 height 27
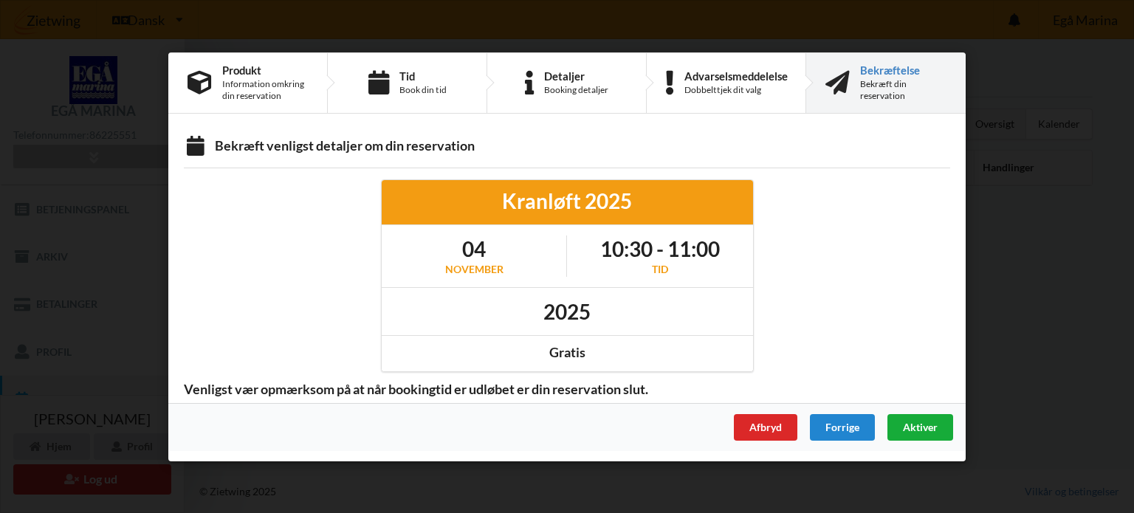
click at [901, 427] on div "Aktiver" at bounding box center [921, 427] width 66 height 27
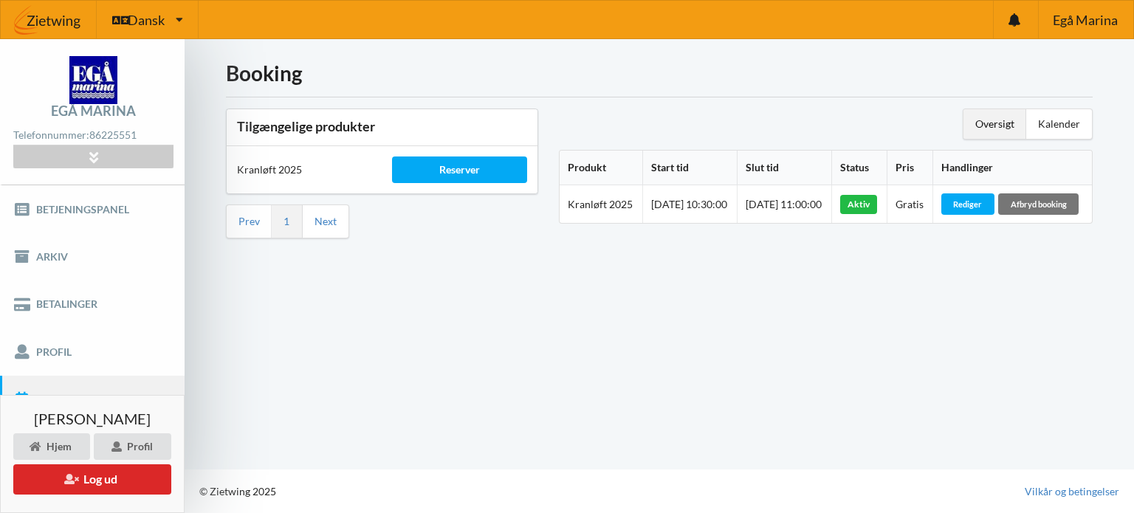
click at [1001, 111] on div "Oversigt" at bounding box center [995, 124] width 63 height 30
click at [998, 124] on div "Oversigt" at bounding box center [995, 124] width 63 height 30
click at [105, 487] on button "Log ud" at bounding box center [92, 479] width 158 height 30
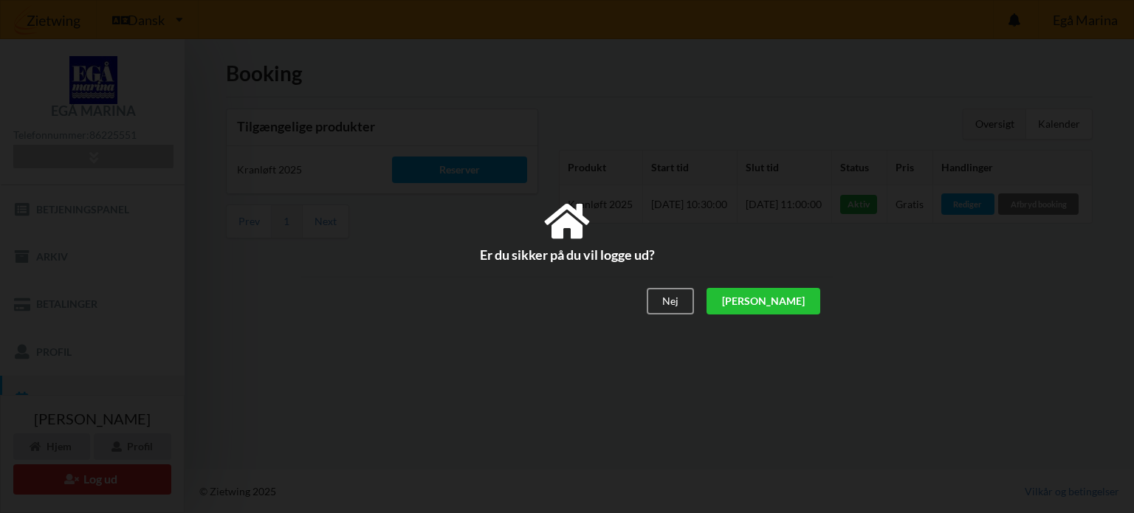
click at [797, 301] on div "[PERSON_NAME]" at bounding box center [764, 301] width 114 height 27
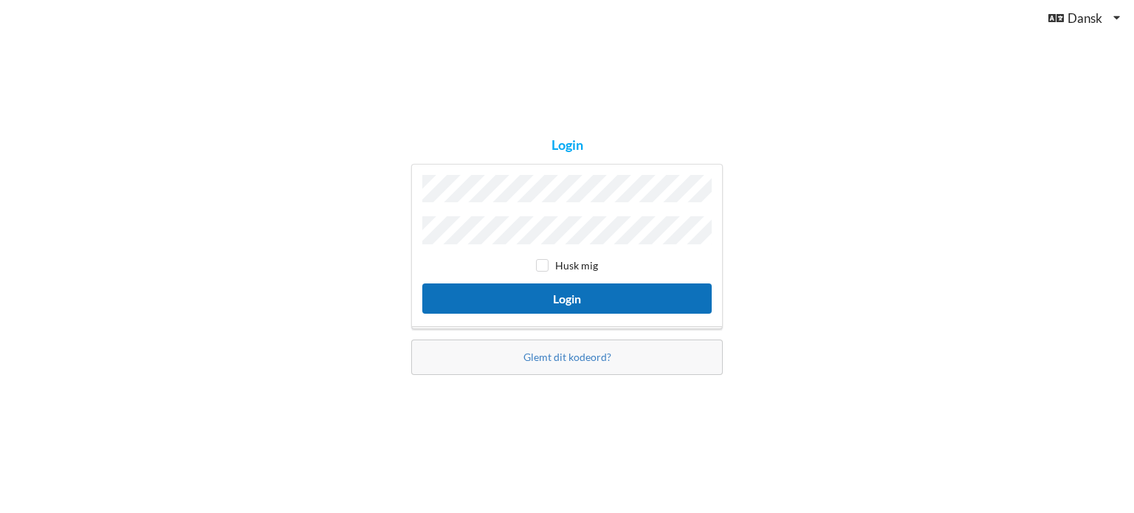
click at [573, 295] on button "Login" at bounding box center [566, 299] width 289 height 30
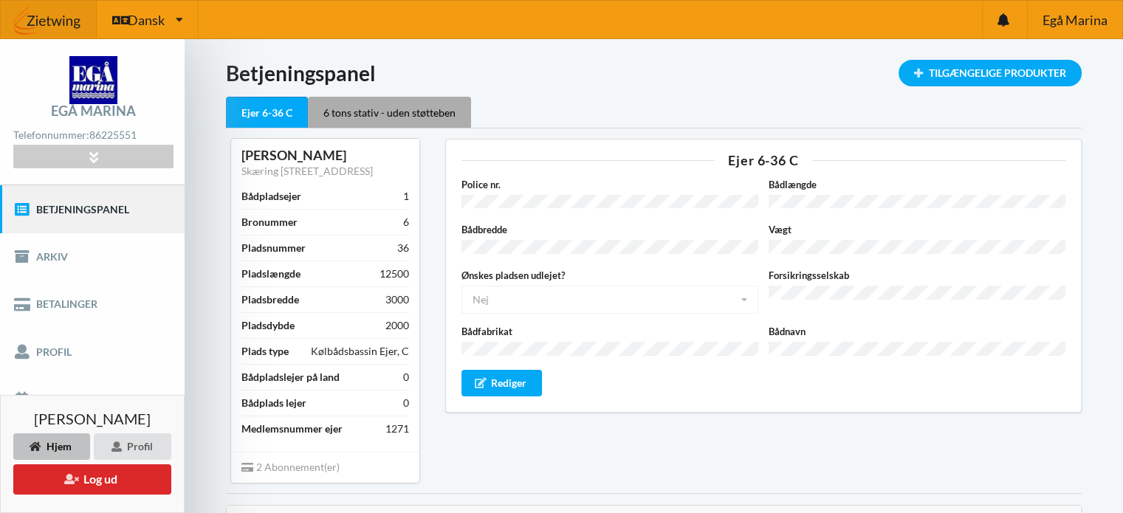
click at [390, 111] on div "6 tons stativ - uden støtteben" at bounding box center [389, 112] width 163 height 31
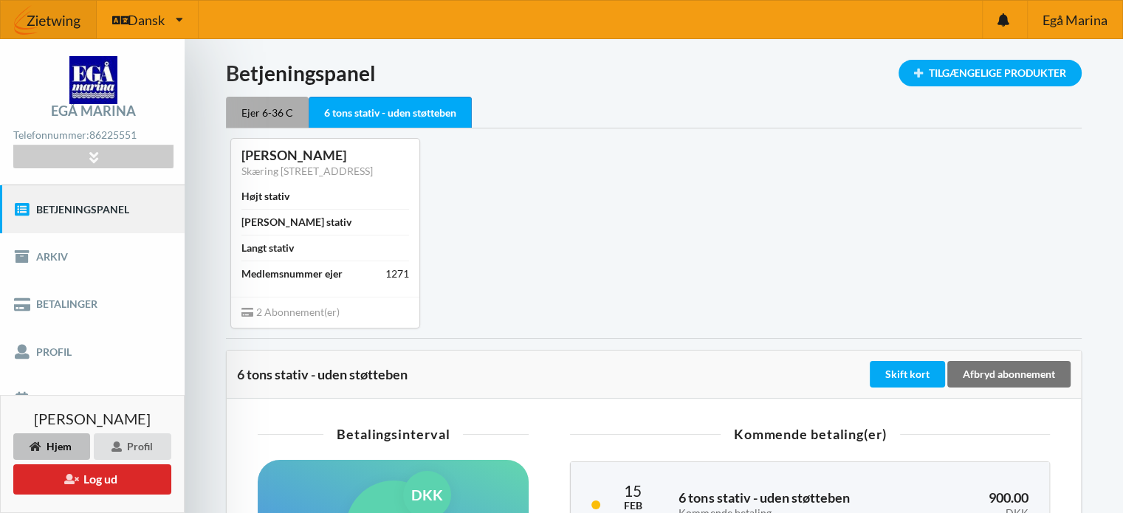
click at [254, 117] on div "Ejer 6-36 C" at bounding box center [267, 112] width 83 height 31
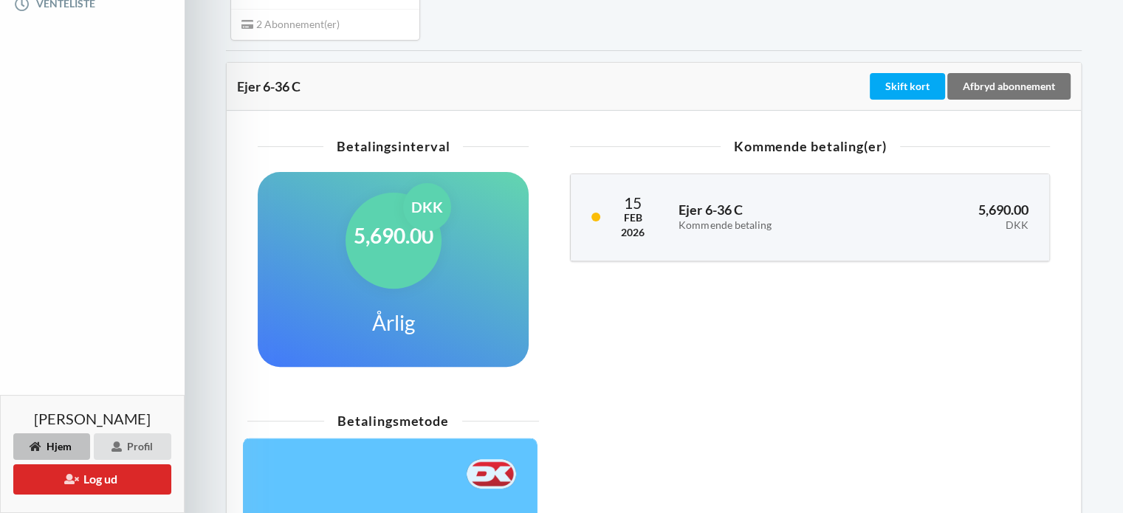
scroll to position [369, 0]
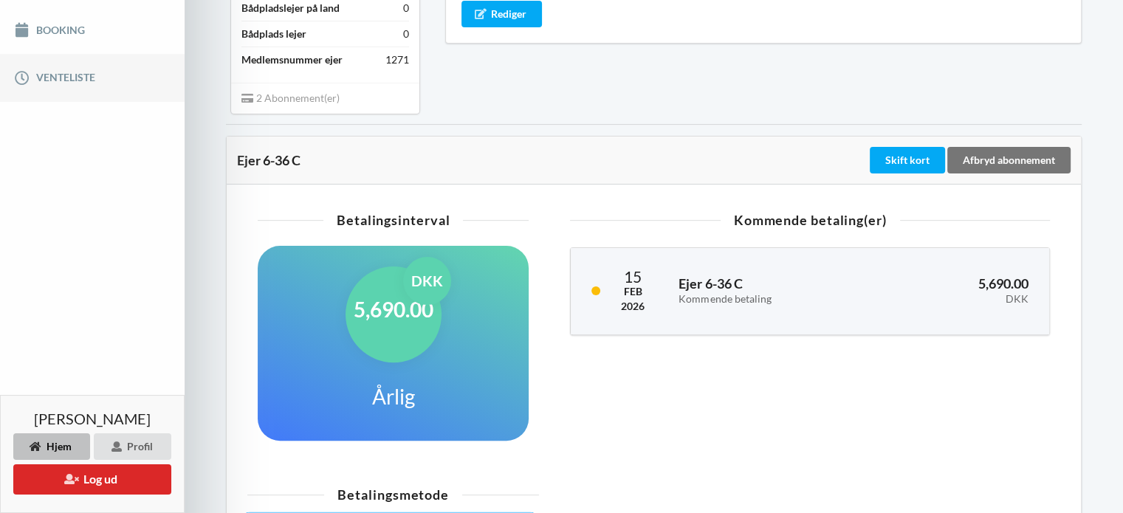
click at [64, 79] on link "Venteliste" at bounding box center [92, 77] width 185 height 47
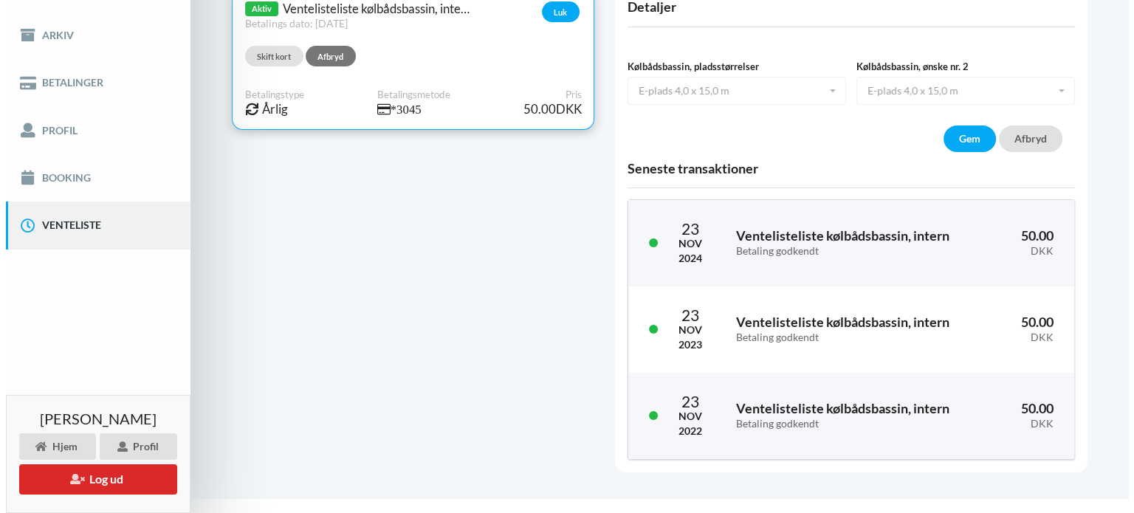
scroll to position [148, 0]
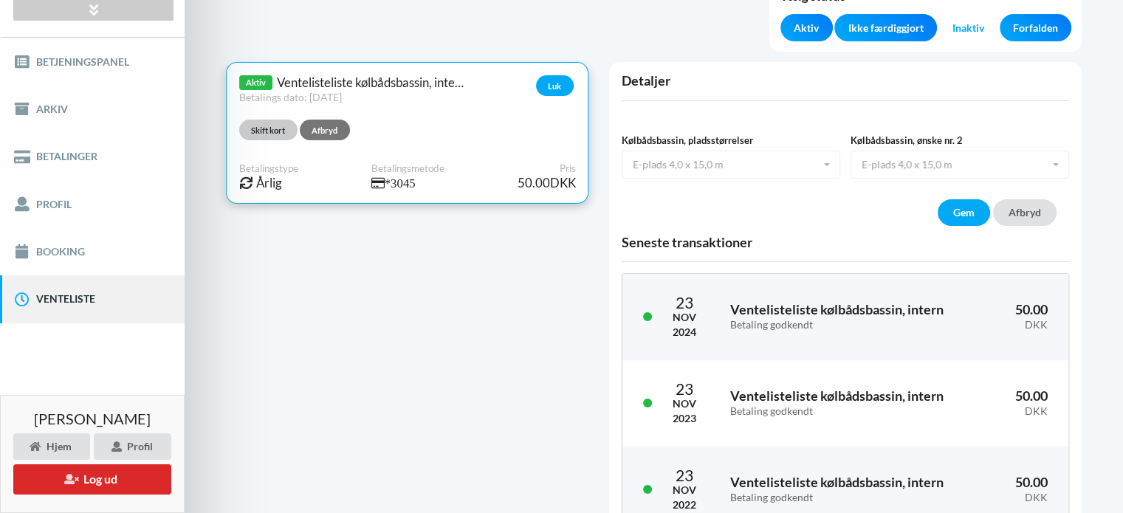
click at [272, 126] on button "Skift kort" at bounding box center [268, 130] width 58 height 21
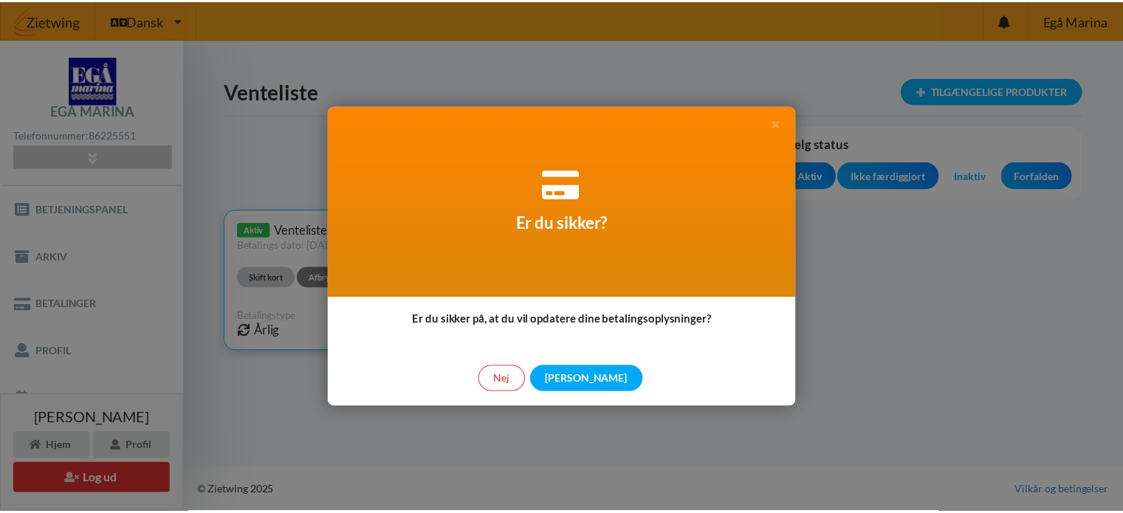
scroll to position [0, 0]
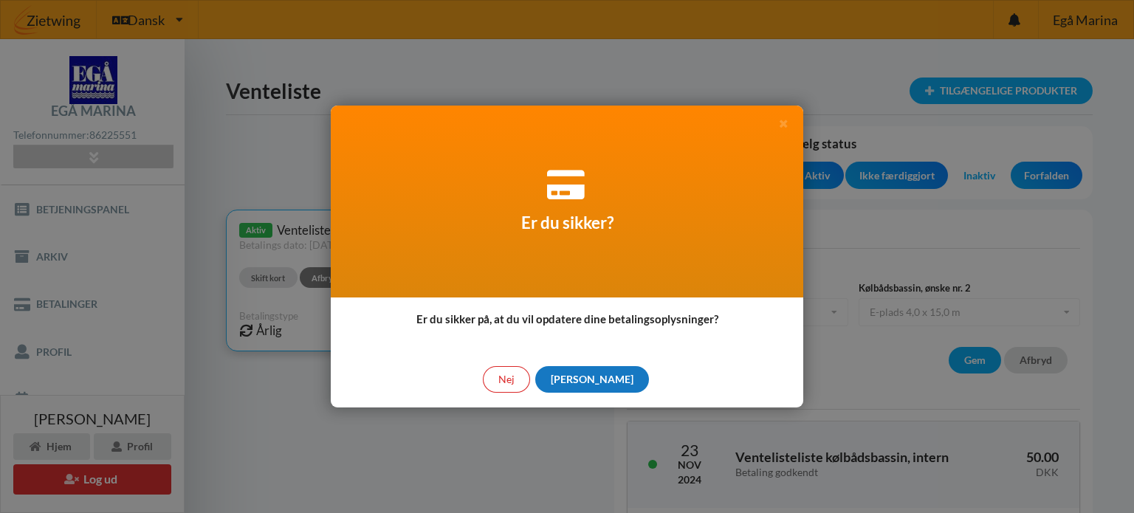
click at [589, 377] on div "[PERSON_NAME]" at bounding box center [592, 379] width 114 height 27
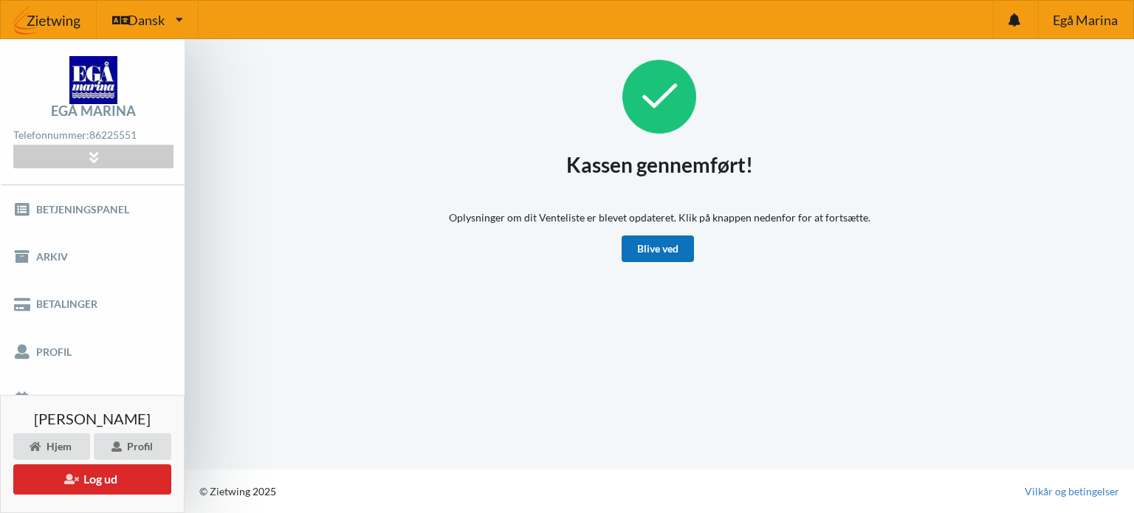
click at [649, 247] on link "Blive ved" at bounding box center [658, 249] width 72 height 27
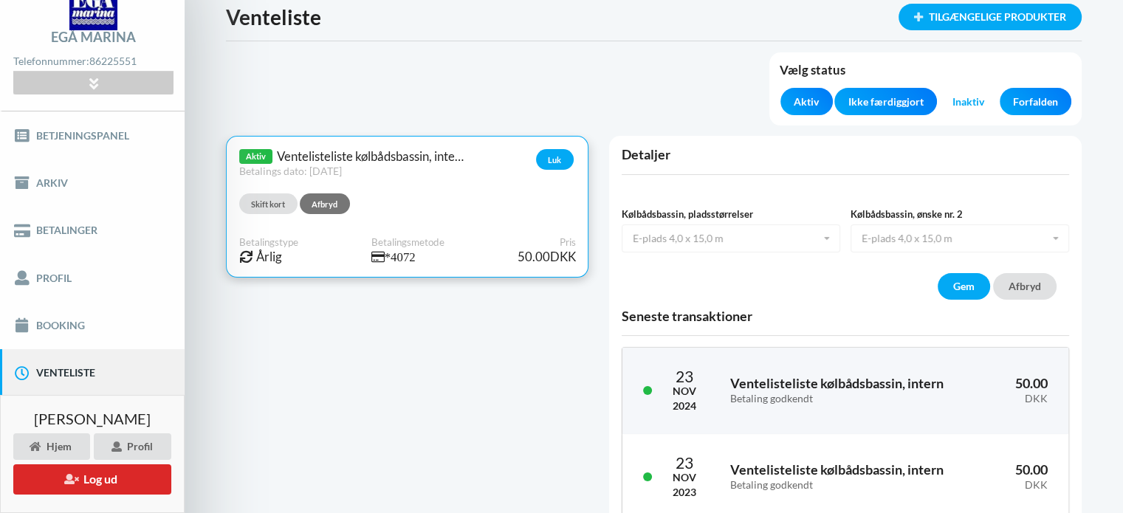
scroll to position [148, 0]
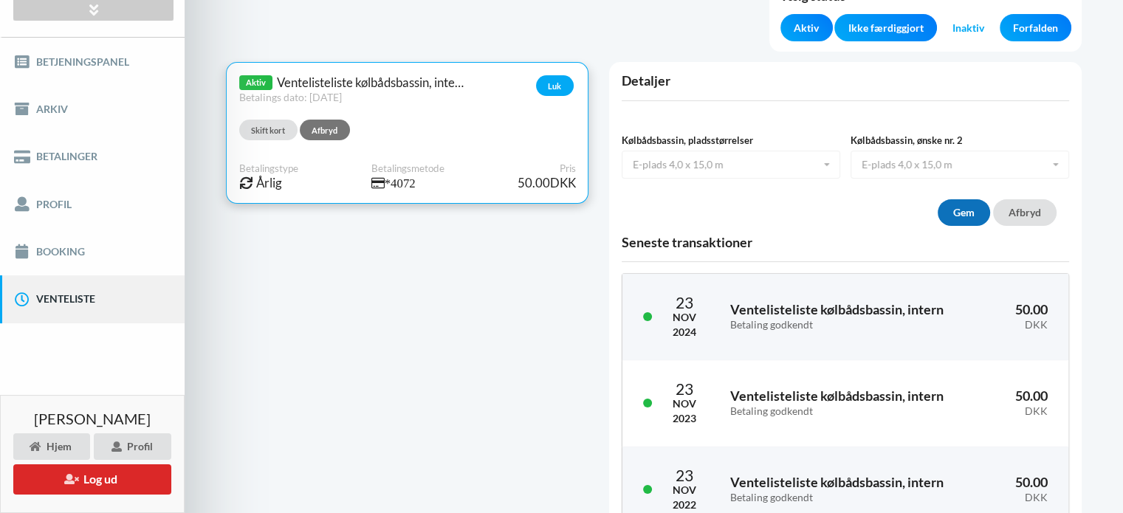
click at [981, 207] on button "Gem" at bounding box center [964, 212] width 52 height 27
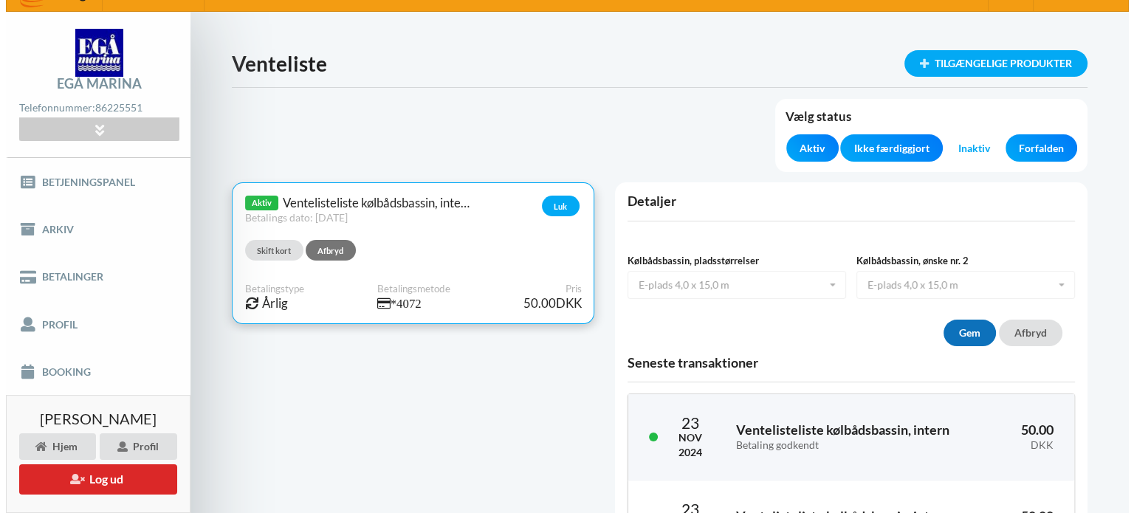
scroll to position [0, 0]
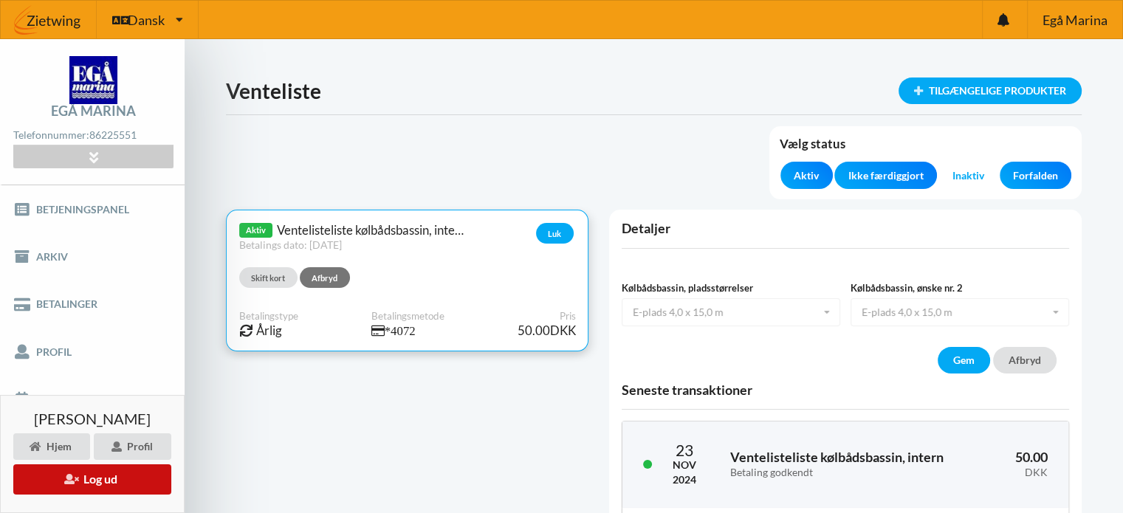
click at [93, 480] on button "Log ud" at bounding box center [92, 479] width 158 height 30
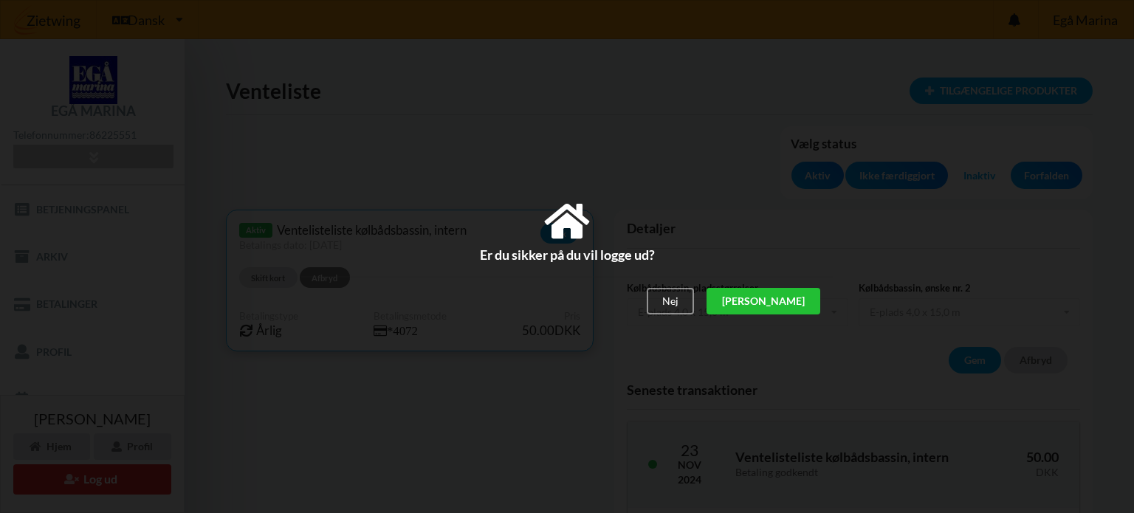
click at [796, 303] on div "[PERSON_NAME]" at bounding box center [764, 301] width 114 height 27
